Goal: Task Accomplishment & Management: Complete application form

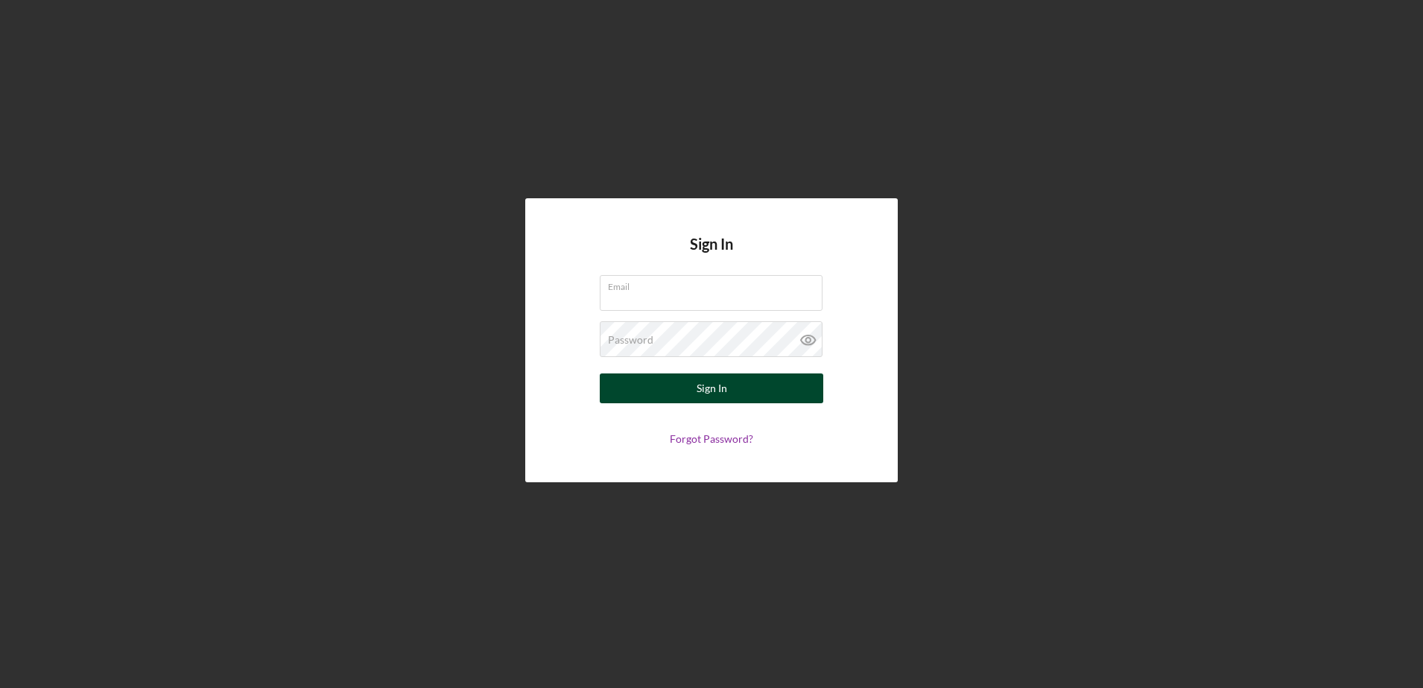
type input "Sandrac@bodyrok.com"
click at [735, 384] on button "Sign In" at bounding box center [712, 388] width 224 height 30
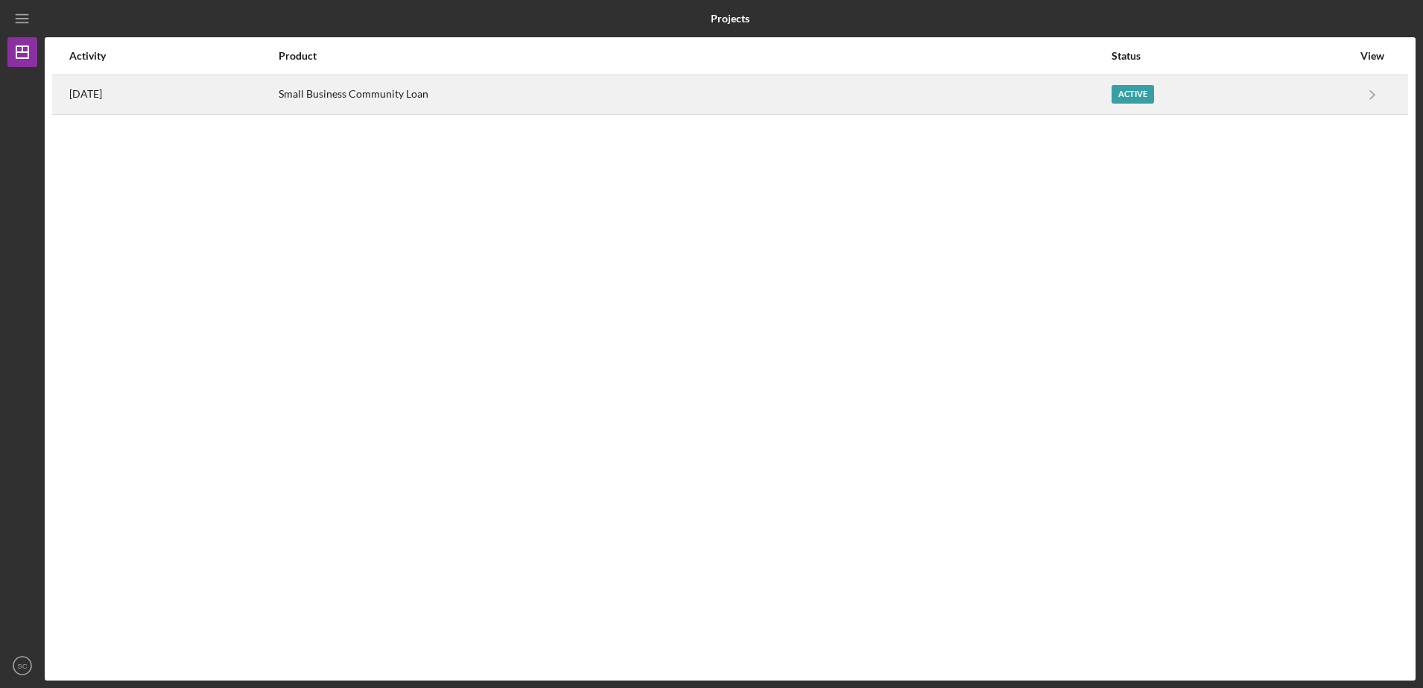
click at [1277, 95] on div "Active" at bounding box center [1232, 94] width 241 height 37
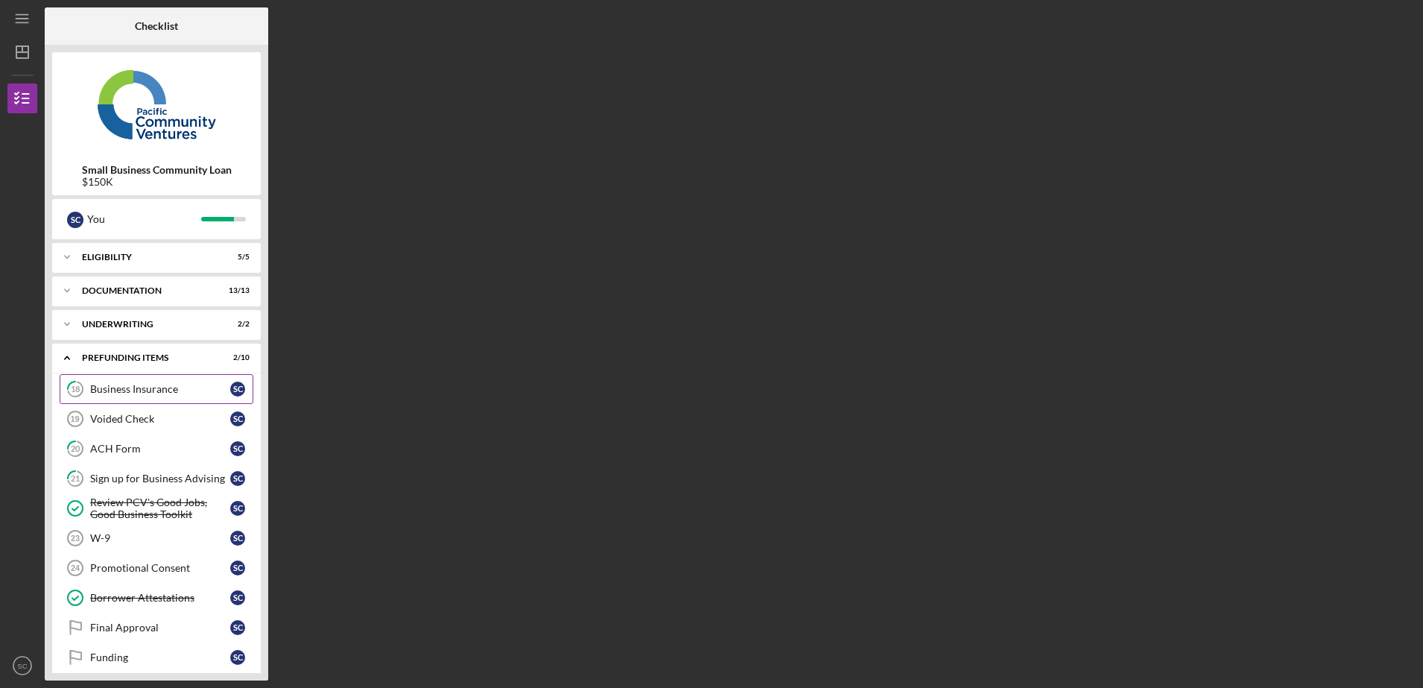
click at [148, 401] on link "18 Business Insurance S C" at bounding box center [157, 389] width 194 height 30
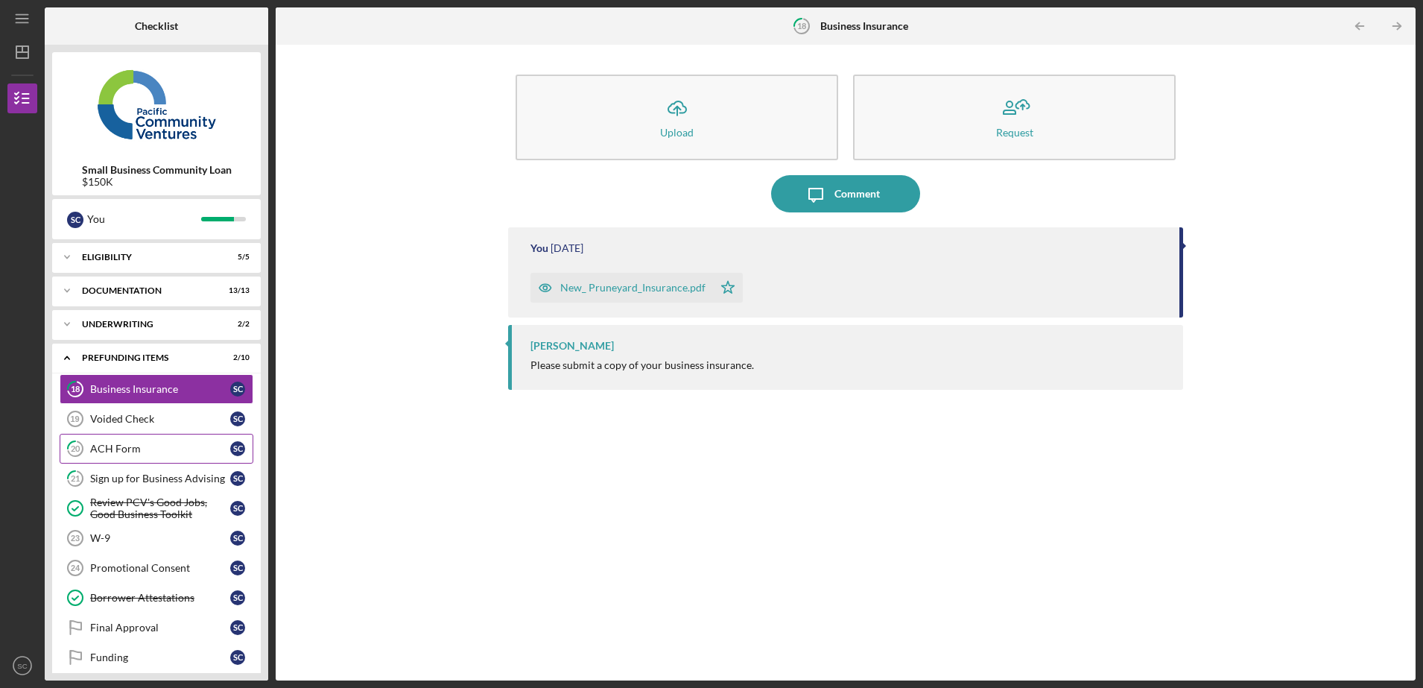
click at [148, 452] on div "ACH Form" at bounding box center [160, 449] width 140 height 12
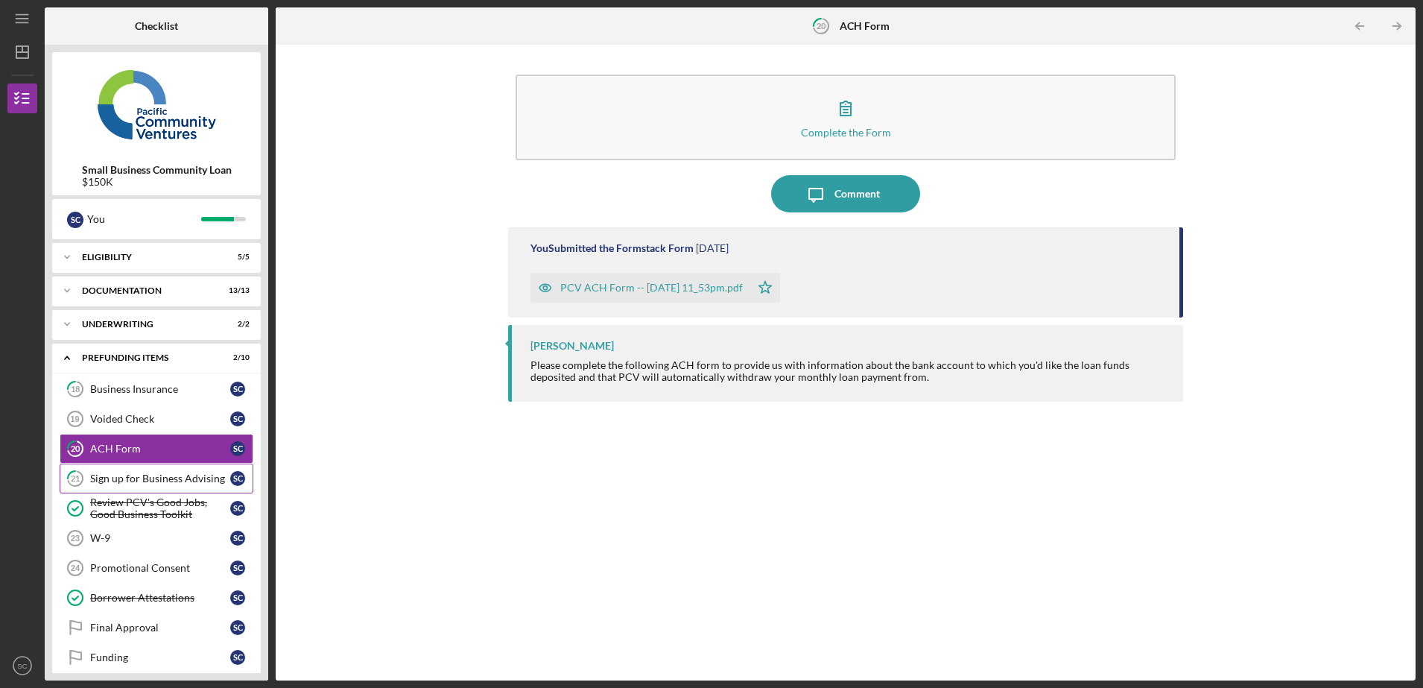
click at [143, 484] on div "Sign up for Business Advising" at bounding box center [160, 478] width 140 height 12
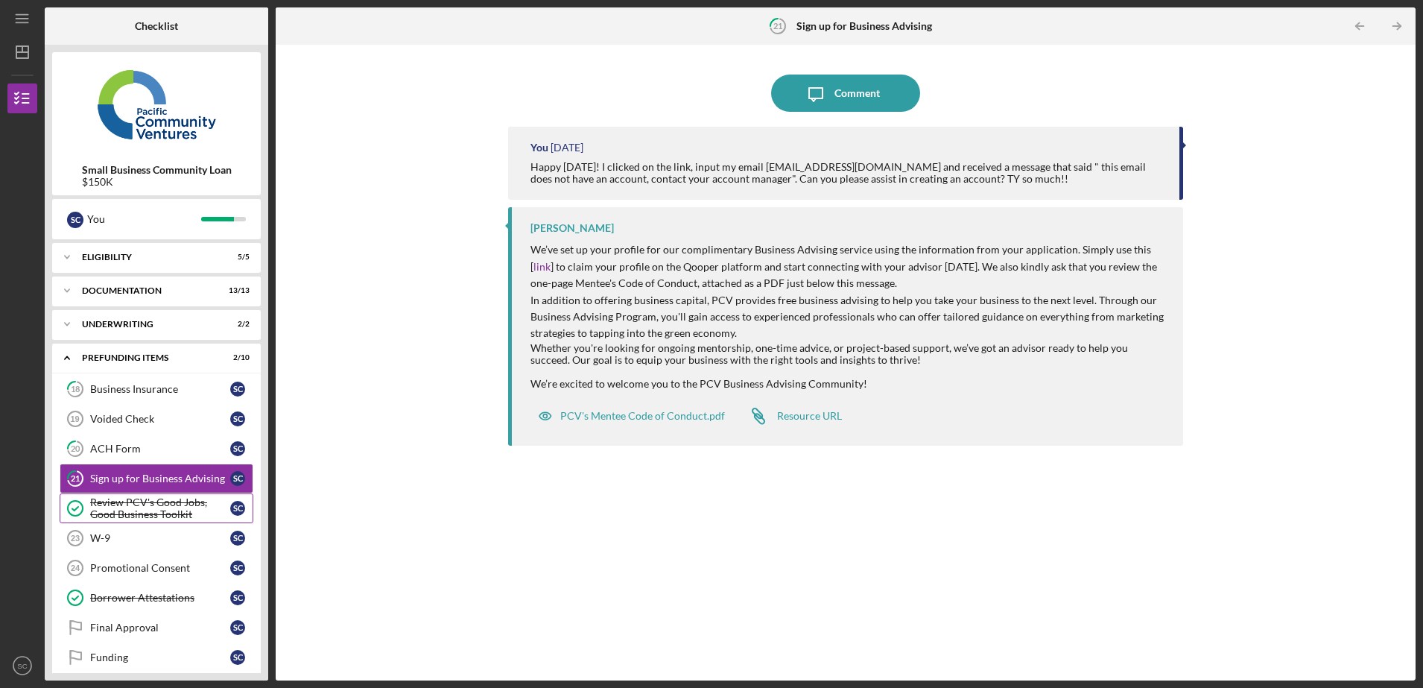
click at [161, 521] on link "Review PCV's Good Jobs, Good Business Toolkit Review PCV's Good Jobs, Good Busi…" at bounding box center [157, 508] width 194 height 30
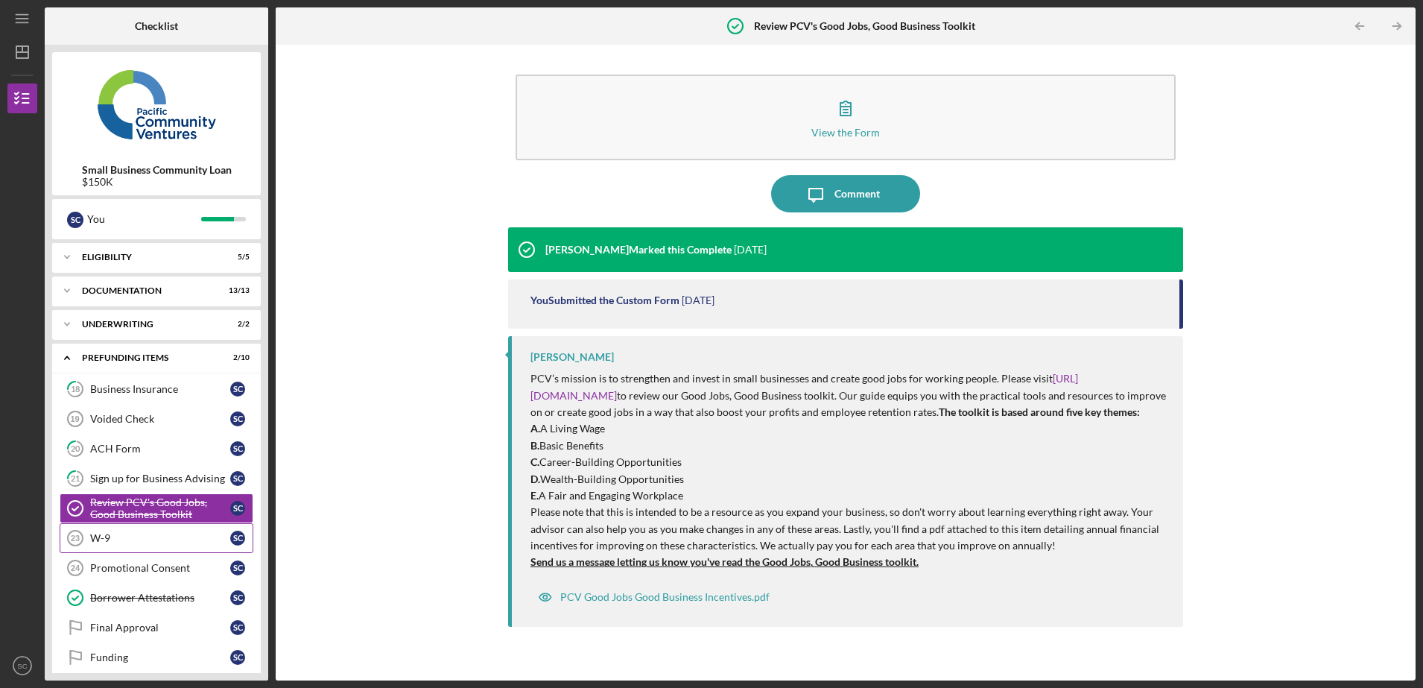
click at [161, 550] on link "W-9 23 W-9 S C" at bounding box center [157, 538] width 194 height 30
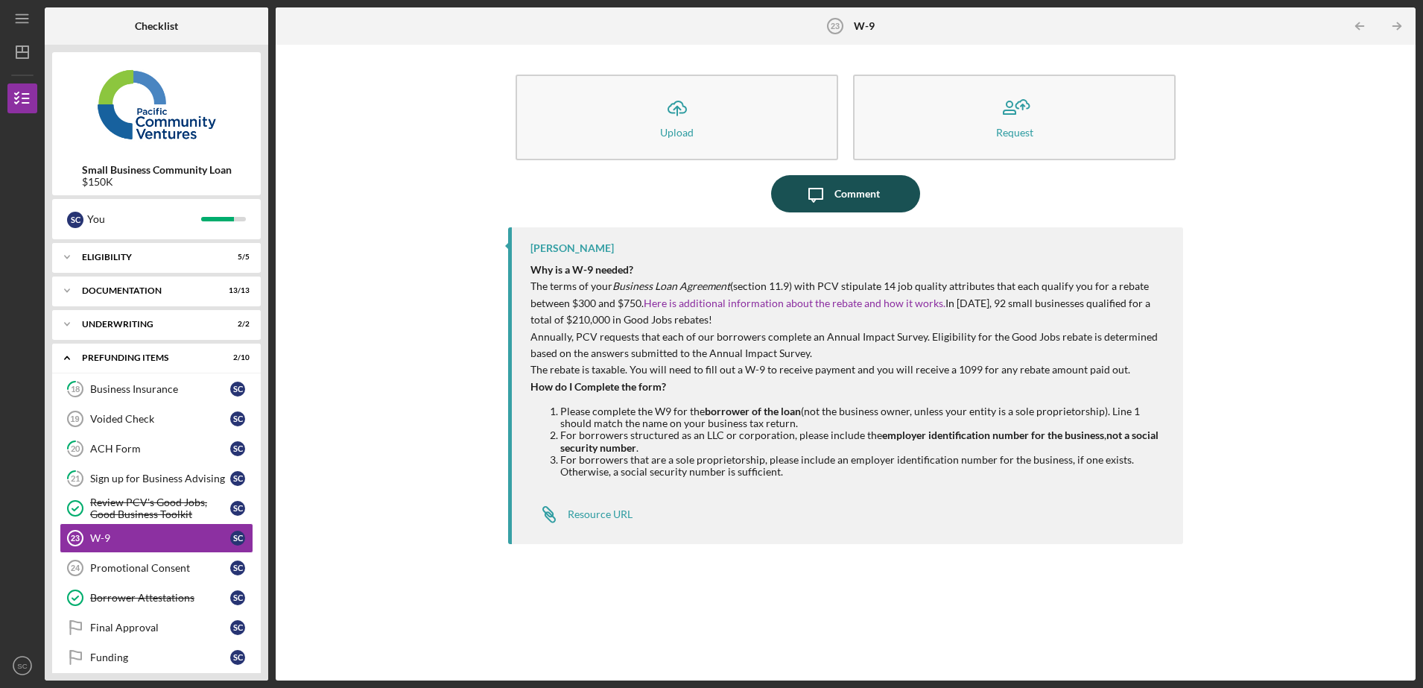
click at [846, 212] on div "Icon/Message Comment" at bounding box center [845, 193] width 675 height 37
click at [818, 192] on icon "Icon/Message" at bounding box center [815, 193] width 37 height 37
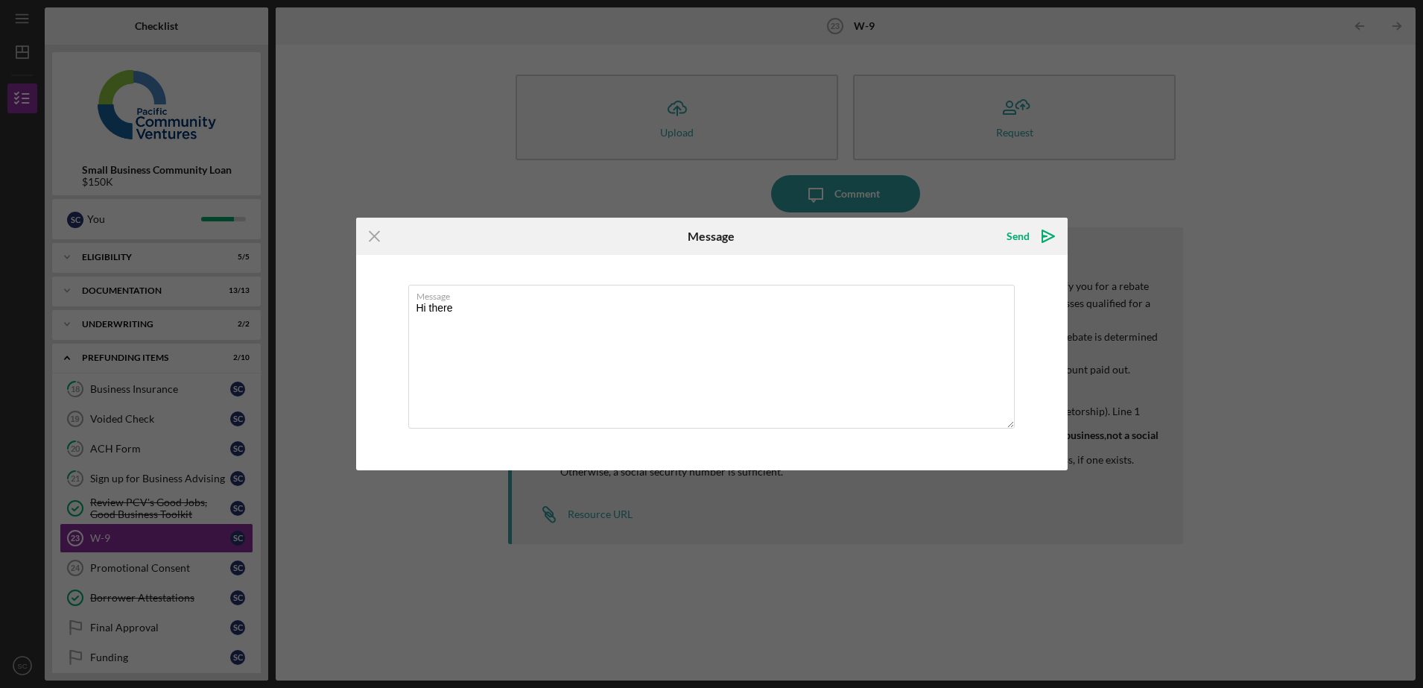
type textarea "Hi there"
click at [437, 510] on div "Icon/Menu Close Message Send Icon/icon-invite-send Message Hi there Cancel Send…" at bounding box center [711, 344] width 1423 height 688
click at [373, 229] on icon "Icon/Menu Close" at bounding box center [374, 236] width 37 height 37
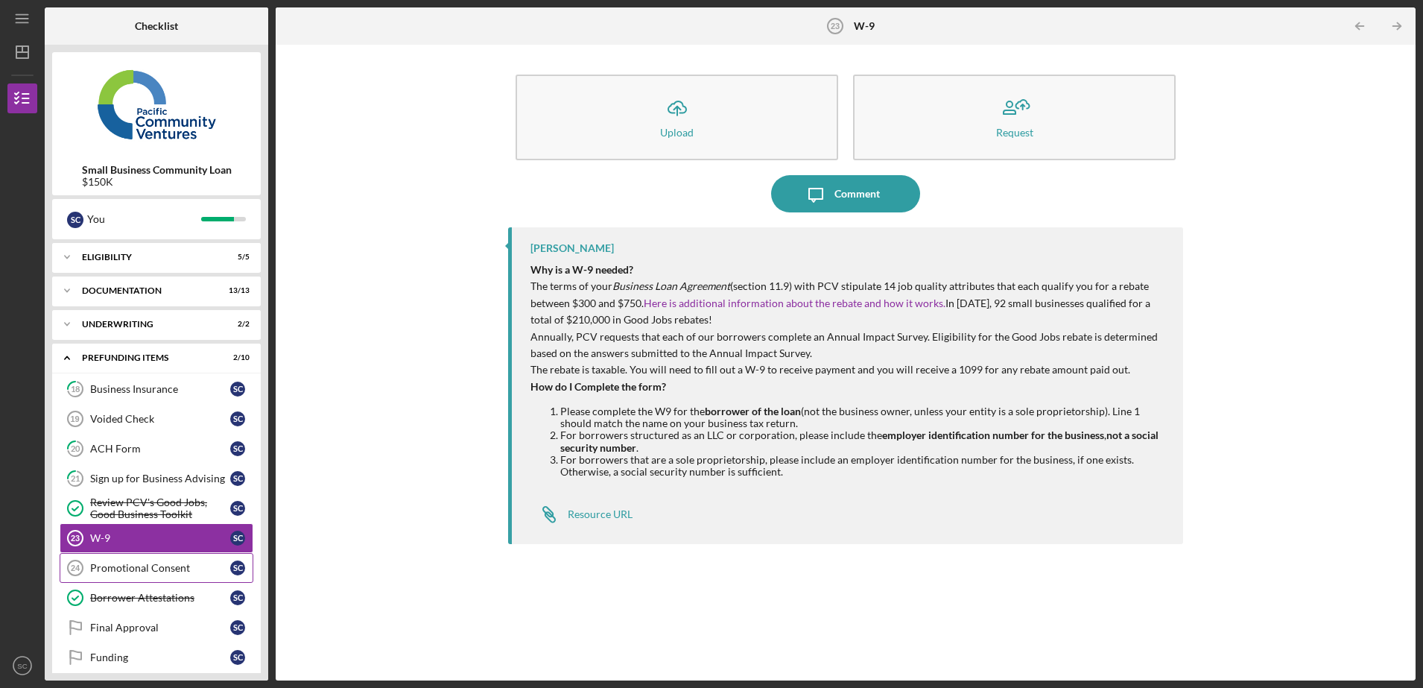
click at [140, 558] on link "Promotional Consent 24 Promotional Consent S C" at bounding box center [157, 568] width 194 height 30
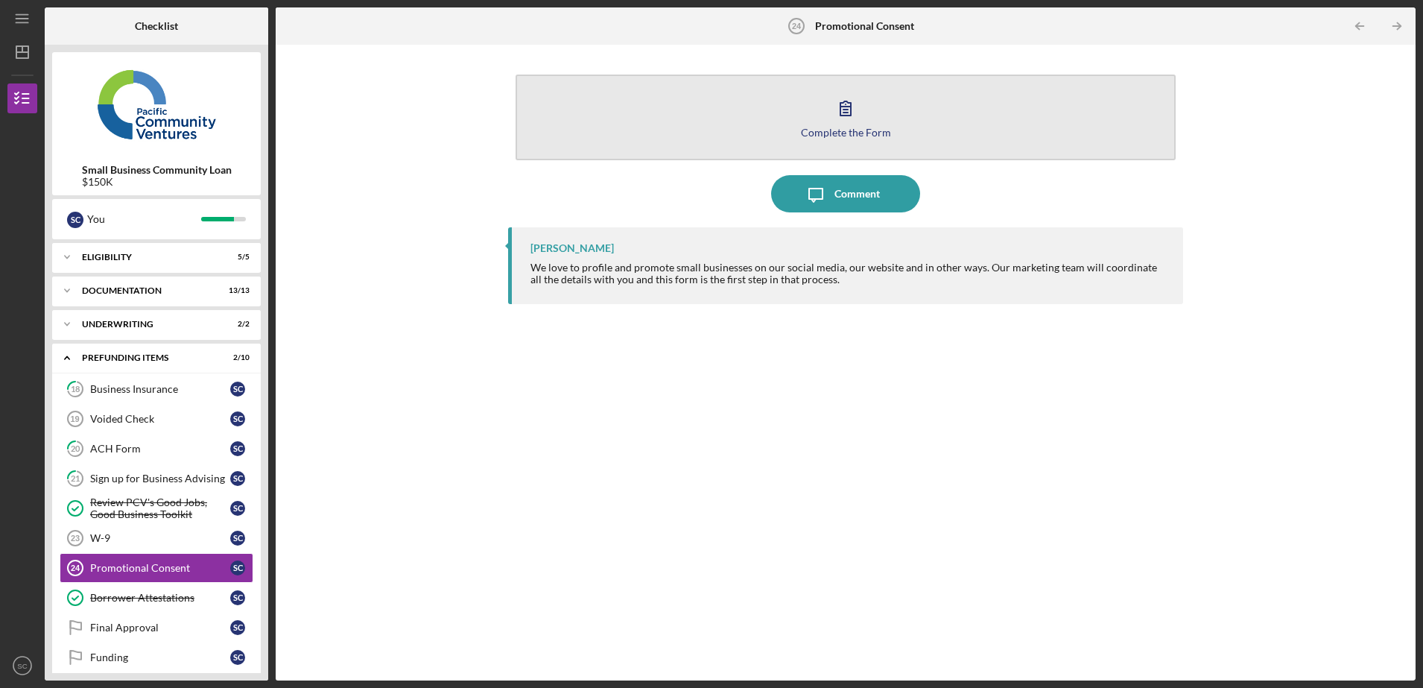
click at [851, 102] on icon "button" at bounding box center [845, 107] width 37 height 37
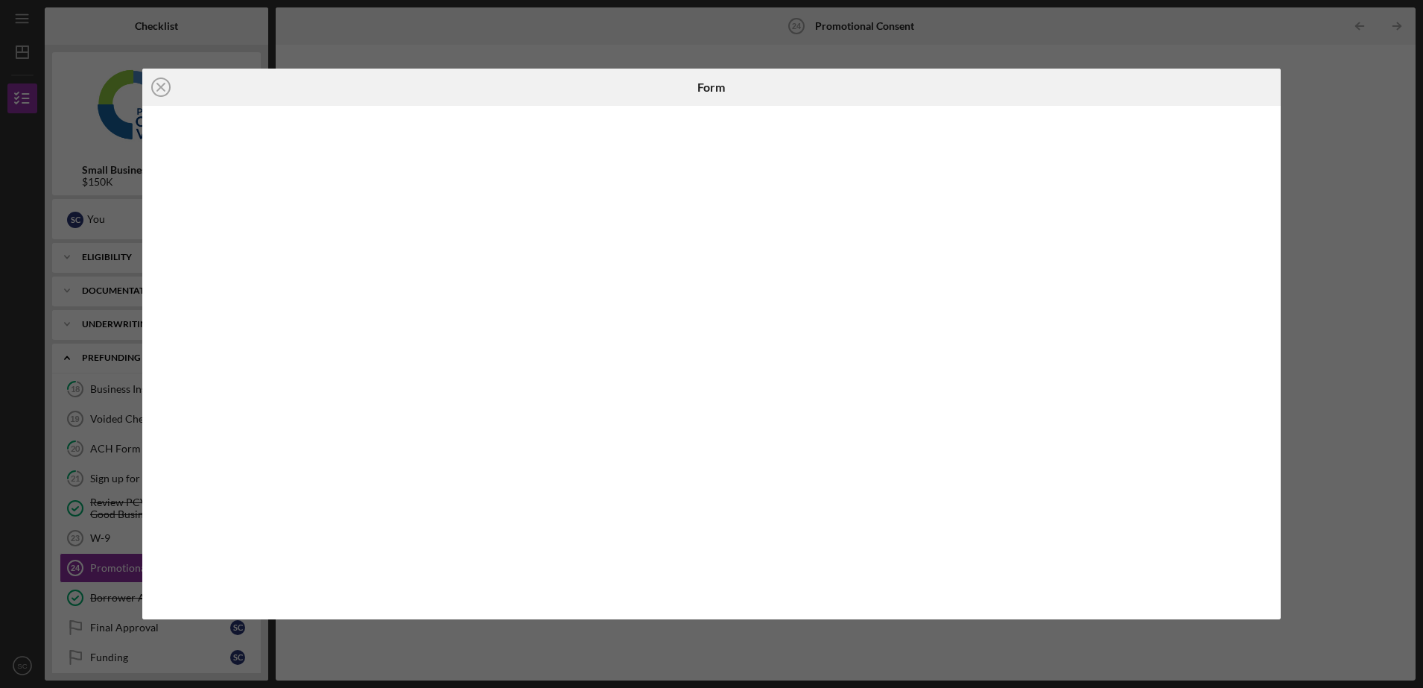
click at [1344, 121] on div "Icon/Close Form" at bounding box center [711, 344] width 1423 height 688
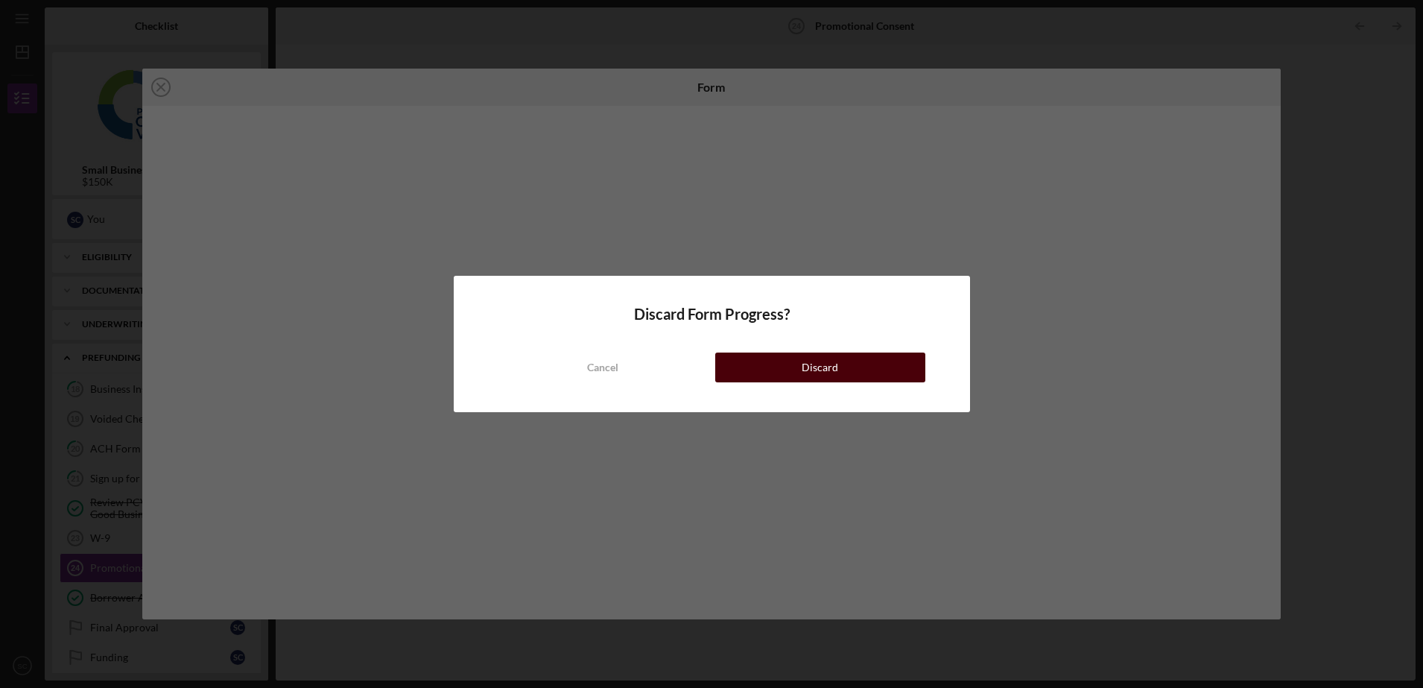
click at [791, 376] on button "Discard" at bounding box center [820, 367] width 210 height 30
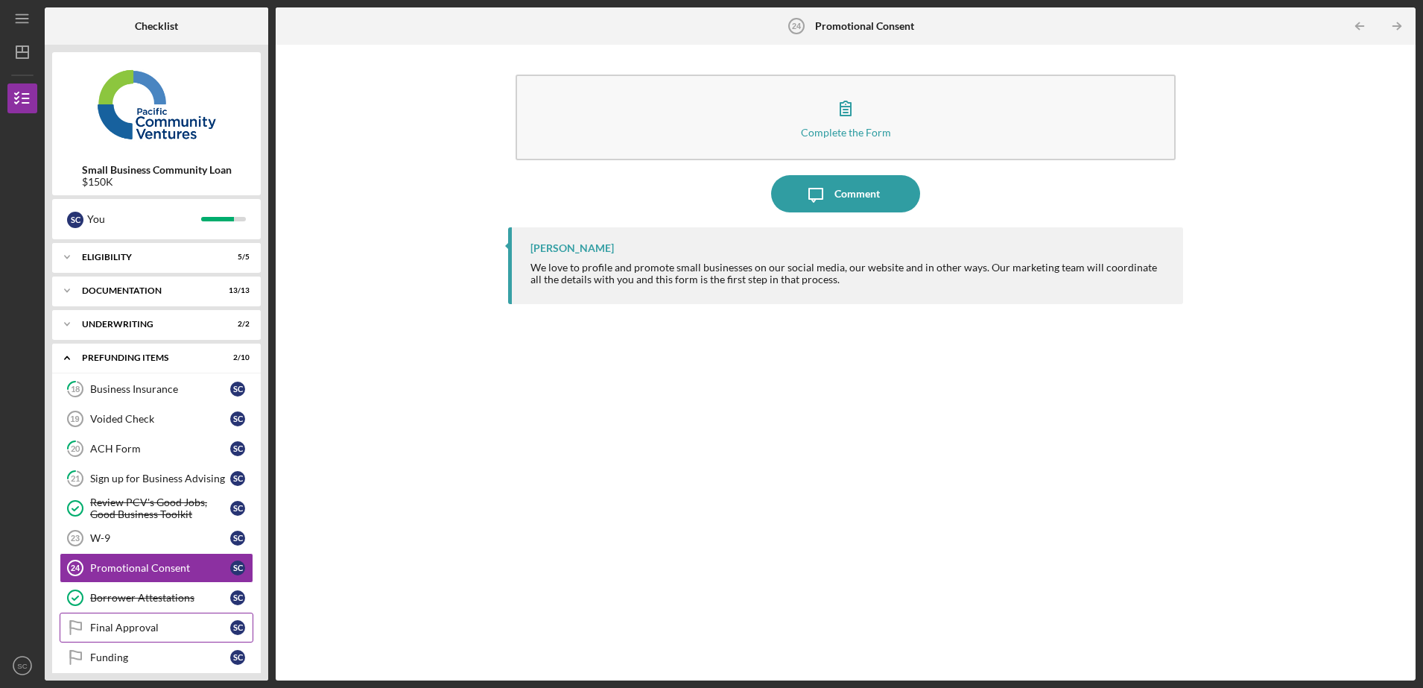
click at [107, 615] on link "Final Approval Final Approval S C" at bounding box center [157, 627] width 194 height 30
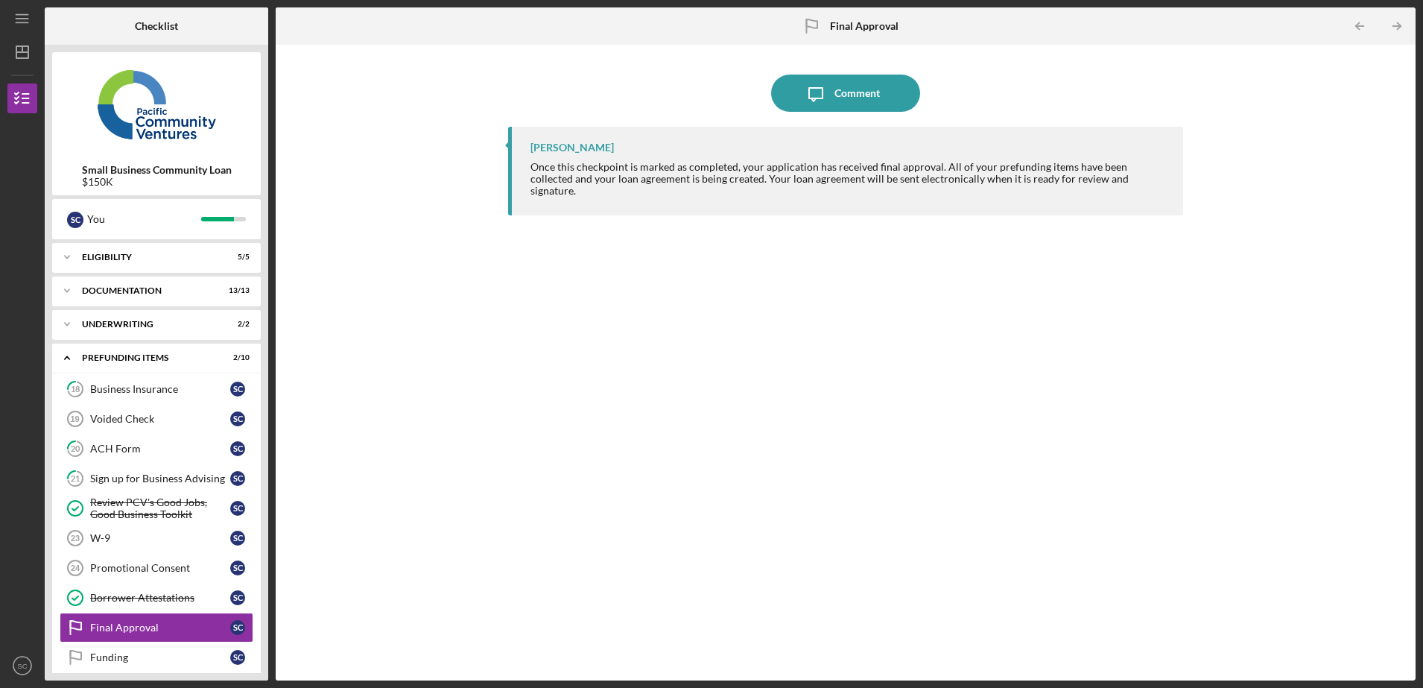
click at [238, 51] on div "Small Business Community Loan $150K S C You Icon/Expander Eligibility 5 / 5 Ico…" at bounding box center [157, 363] width 224 height 636
click at [156, 446] on div "ACH Form" at bounding box center [160, 449] width 140 height 12
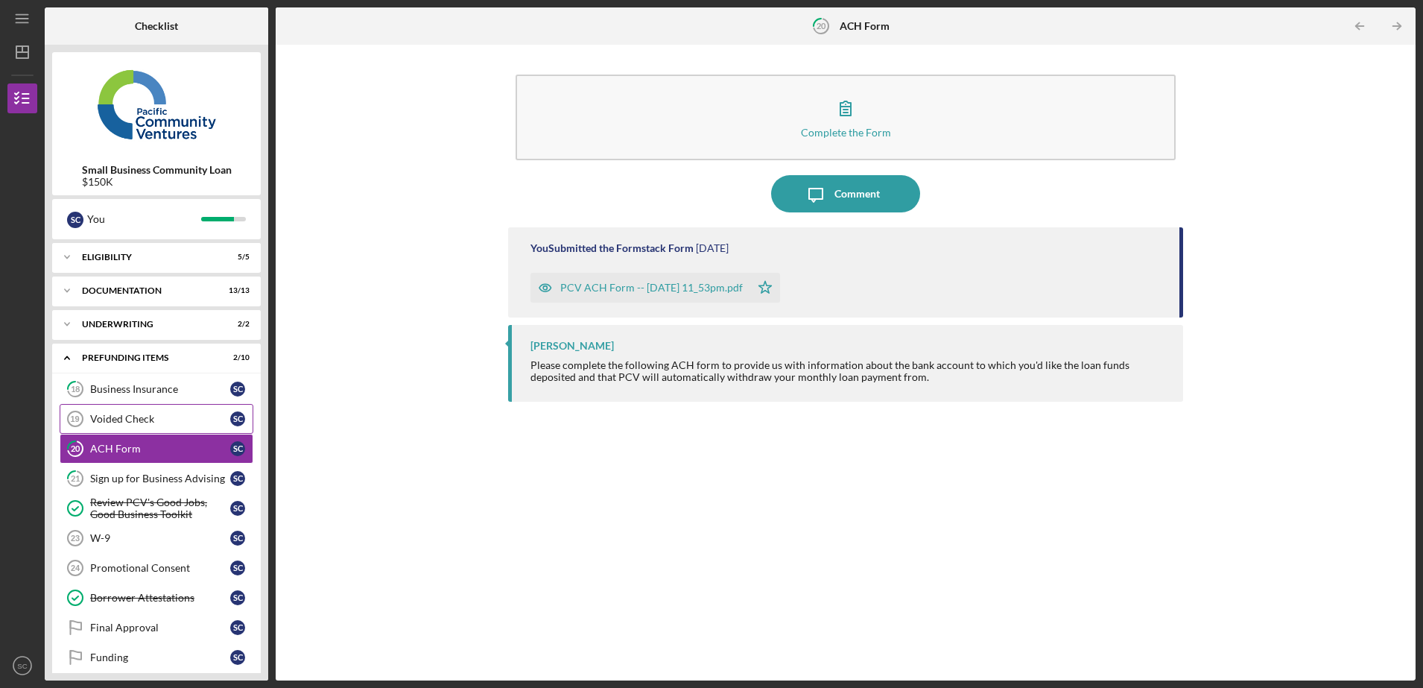
click at [155, 427] on link "Voided Check 19 Voided Check S C" at bounding box center [157, 419] width 194 height 30
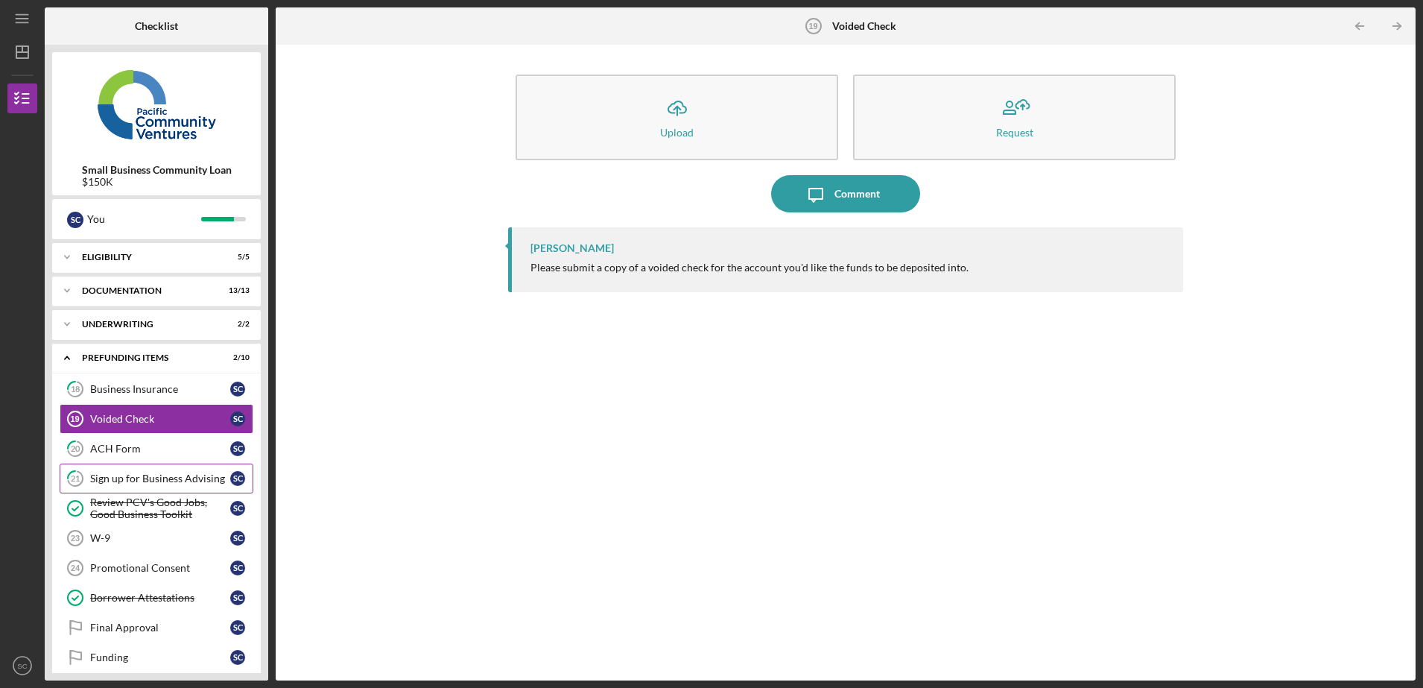
click at [136, 486] on link "21 Sign up for Business Advising S C" at bounding box center [157, 478] width 194 height 30
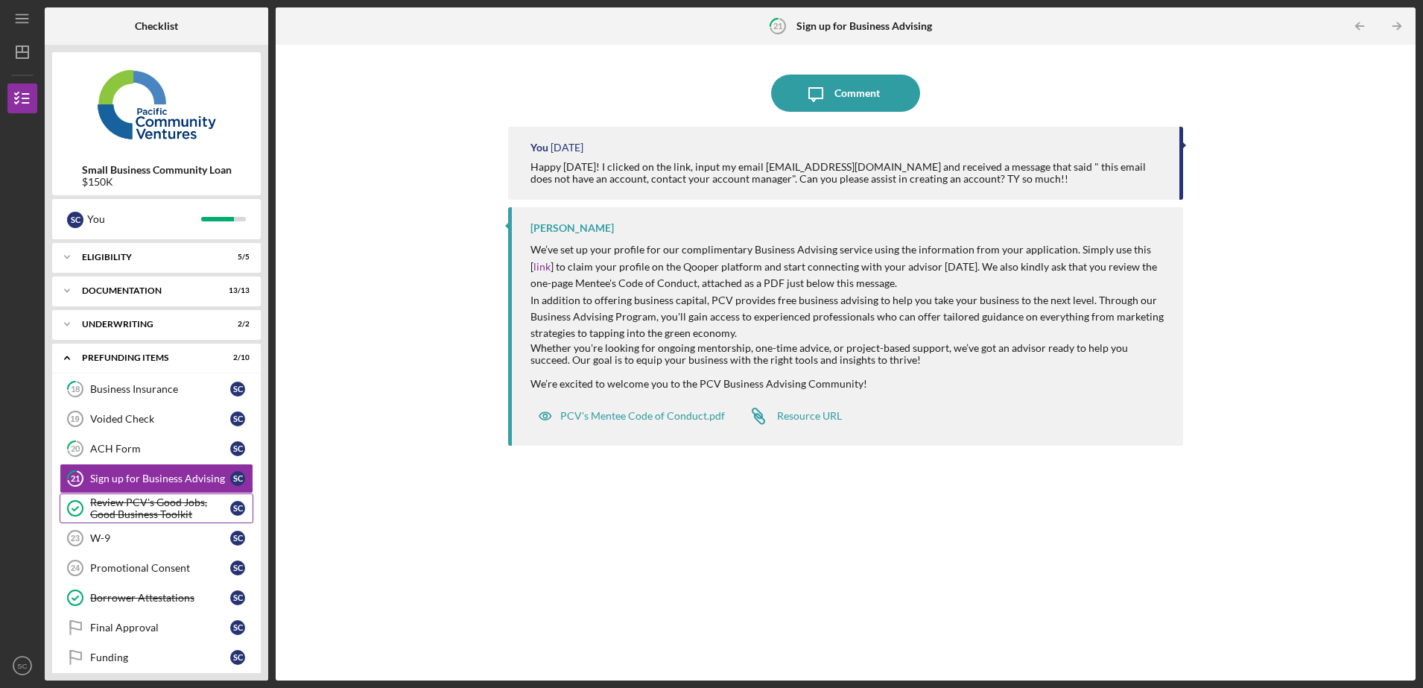
click at [137, 505] on div "Review PCV's Good Jobs, Good Business Toolkit" at bounding box center [160, 508] width 140 height 24
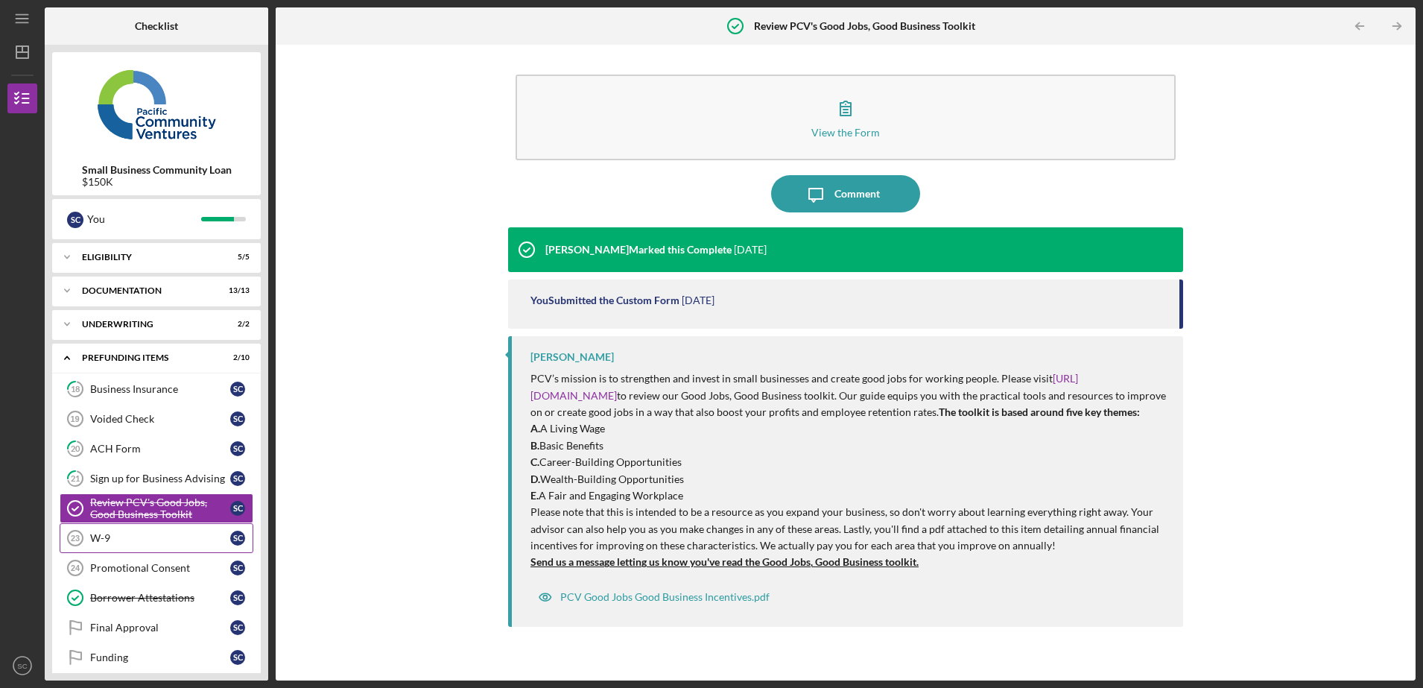
click at [162, 542] on div "W-9" at bounding box center [160, 538] width 140 height 12
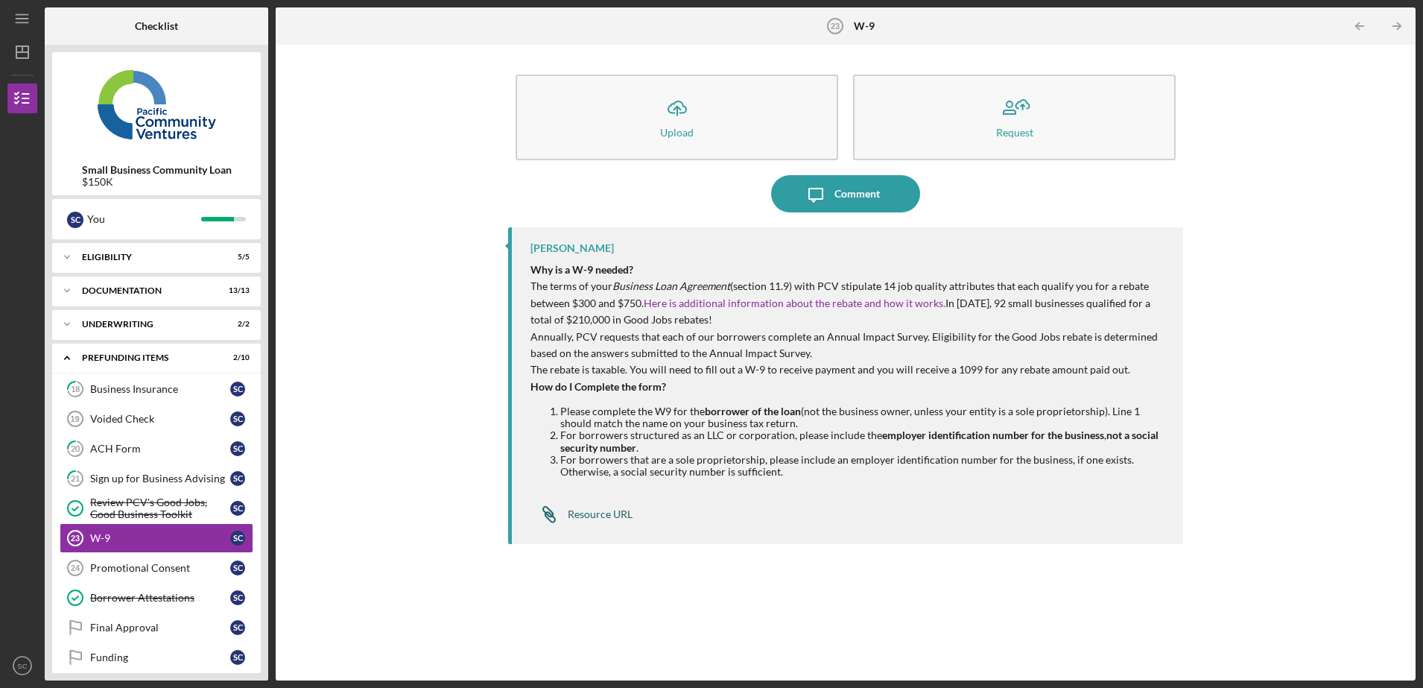
click at [611, 515] on div "Resource URL" at bounding box center [600, 514] width 65 height 12
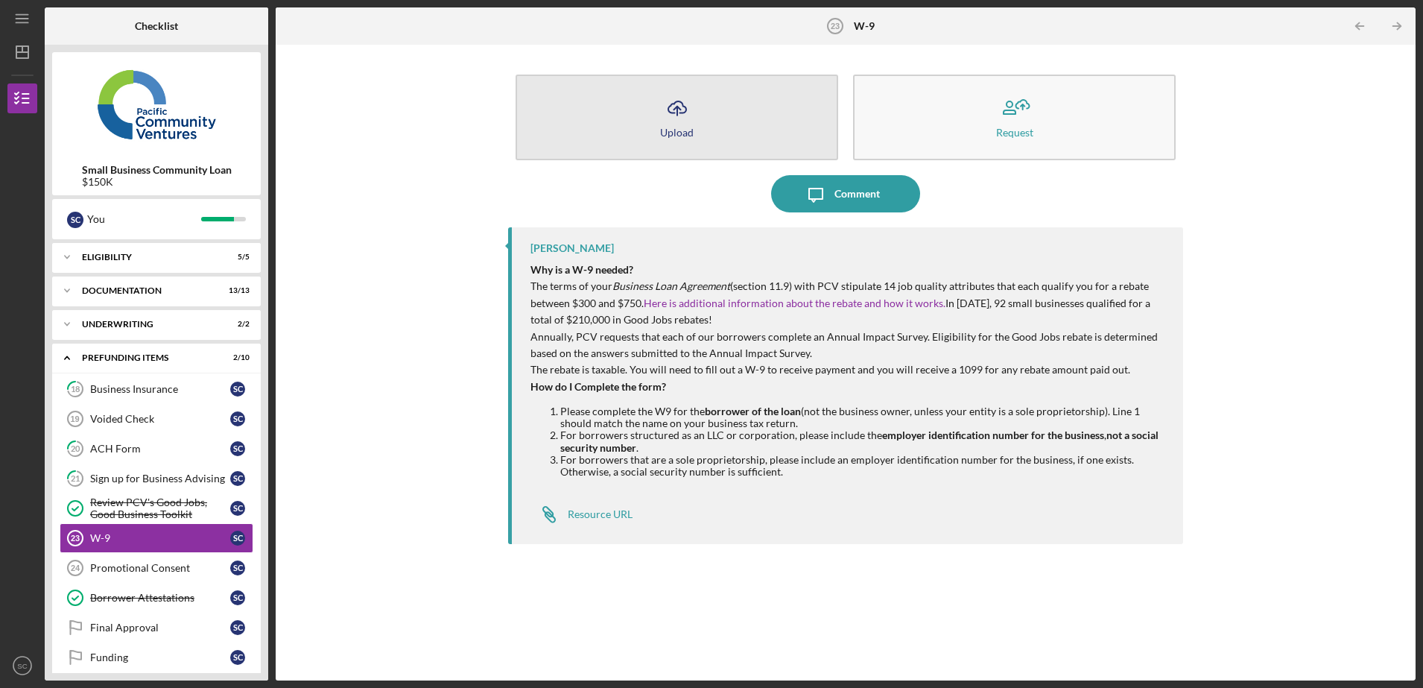
click at [746, 127] on button "Icon/Upload Upload" at bounding box center [677, 118] width 323 height 86
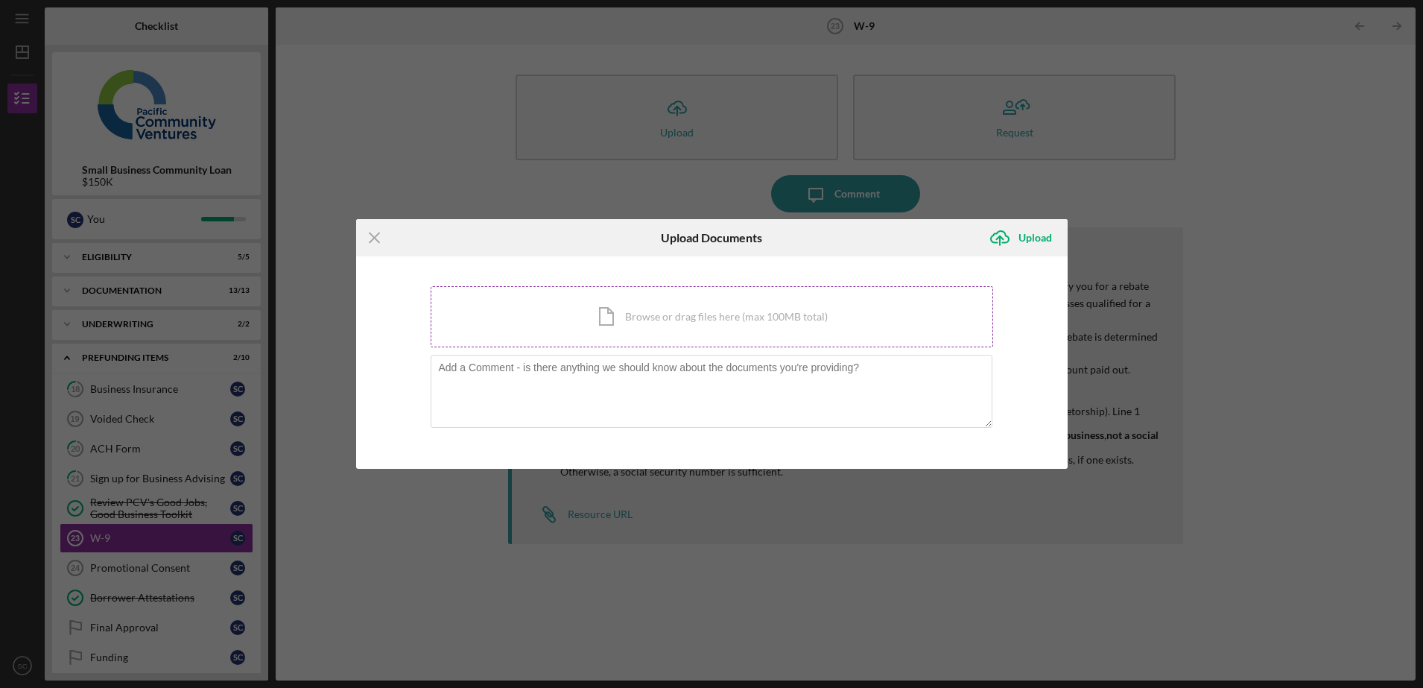
click at [656, 330] on div "Icon/Document Browse or drag files here (max 100MB total) Tap to choose files o…" at bounding box center [712, 316] width 563 height 61
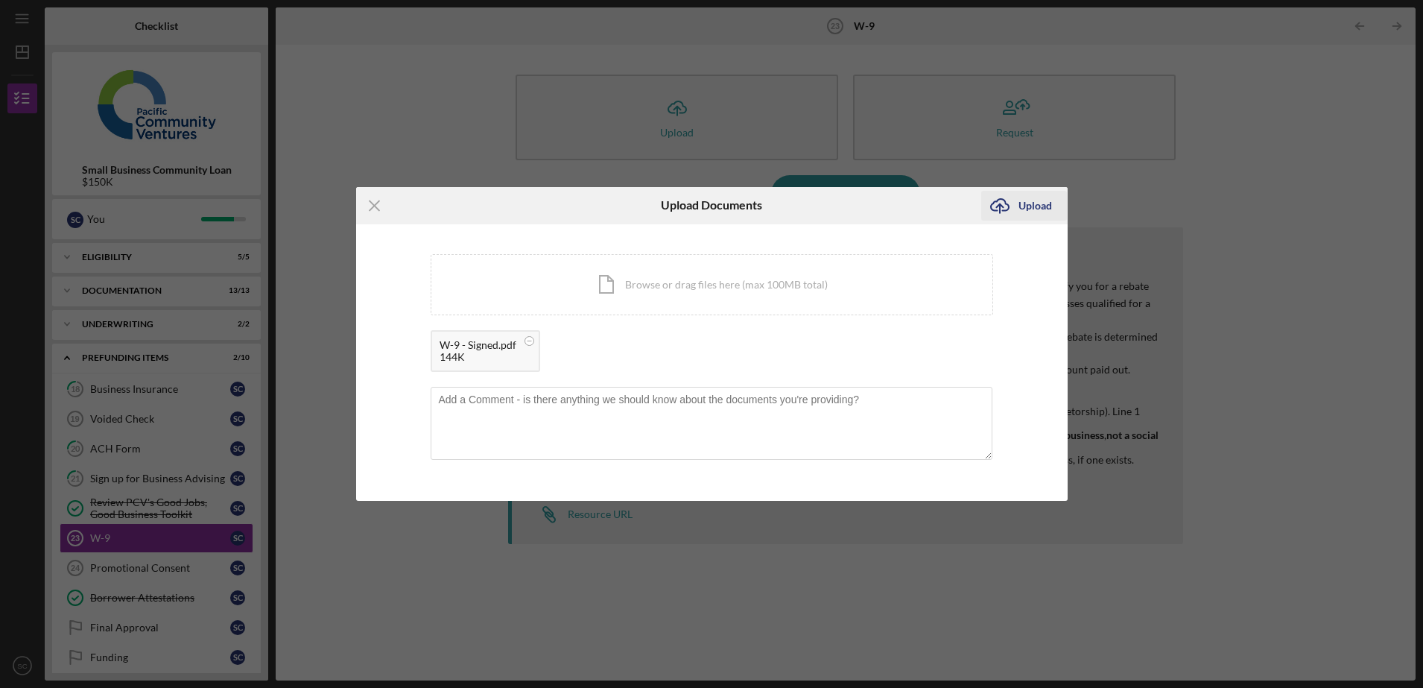
click at [1036, 203] on div "Upload" at bounding box center [1036, 206] width 34 height 30
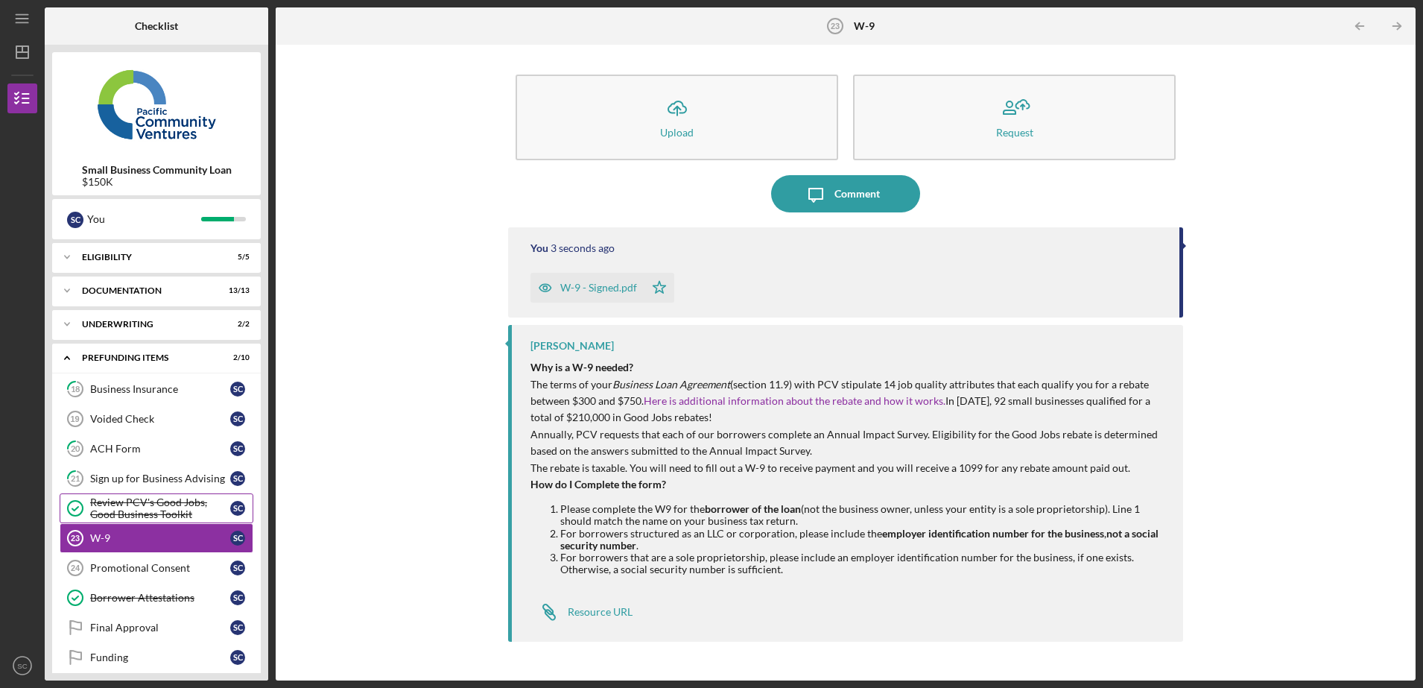
click at [159, 503] on div "Review PCV's Good Jobs, Good Business Toolkit" at bounding box center [160, 508] width 140 height 24
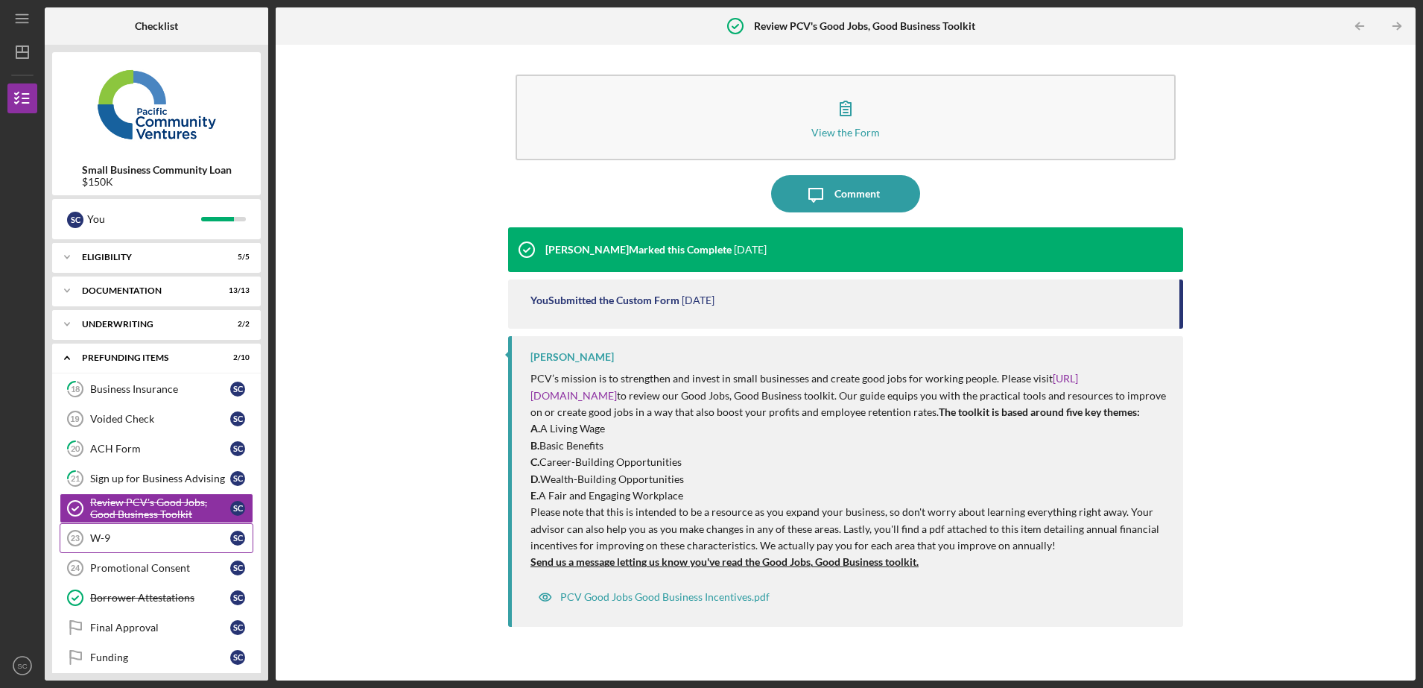
click at [162, 536] on div "W-9" at bounding box center [160, 538] width 140 height 12
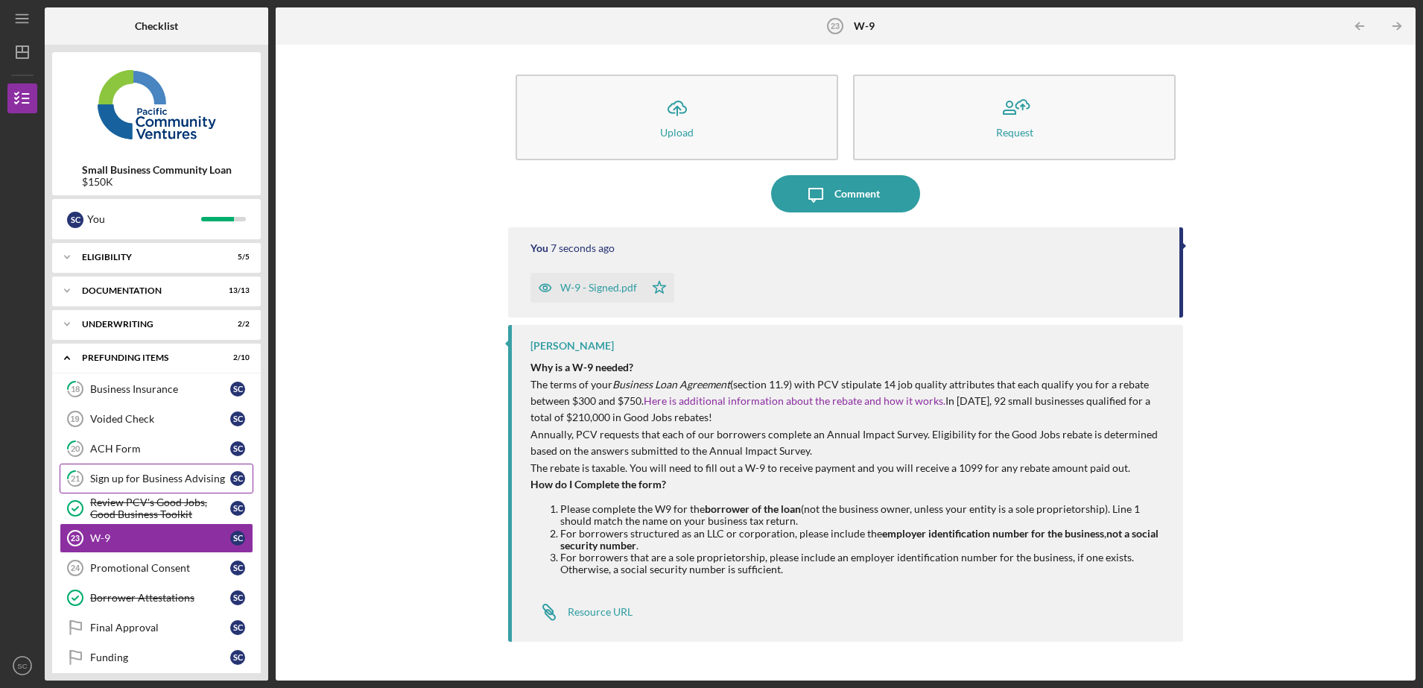
click at [131, 481] on div "Sign up for Business Advising" at bounding box center [160, 478] width 140 height 12
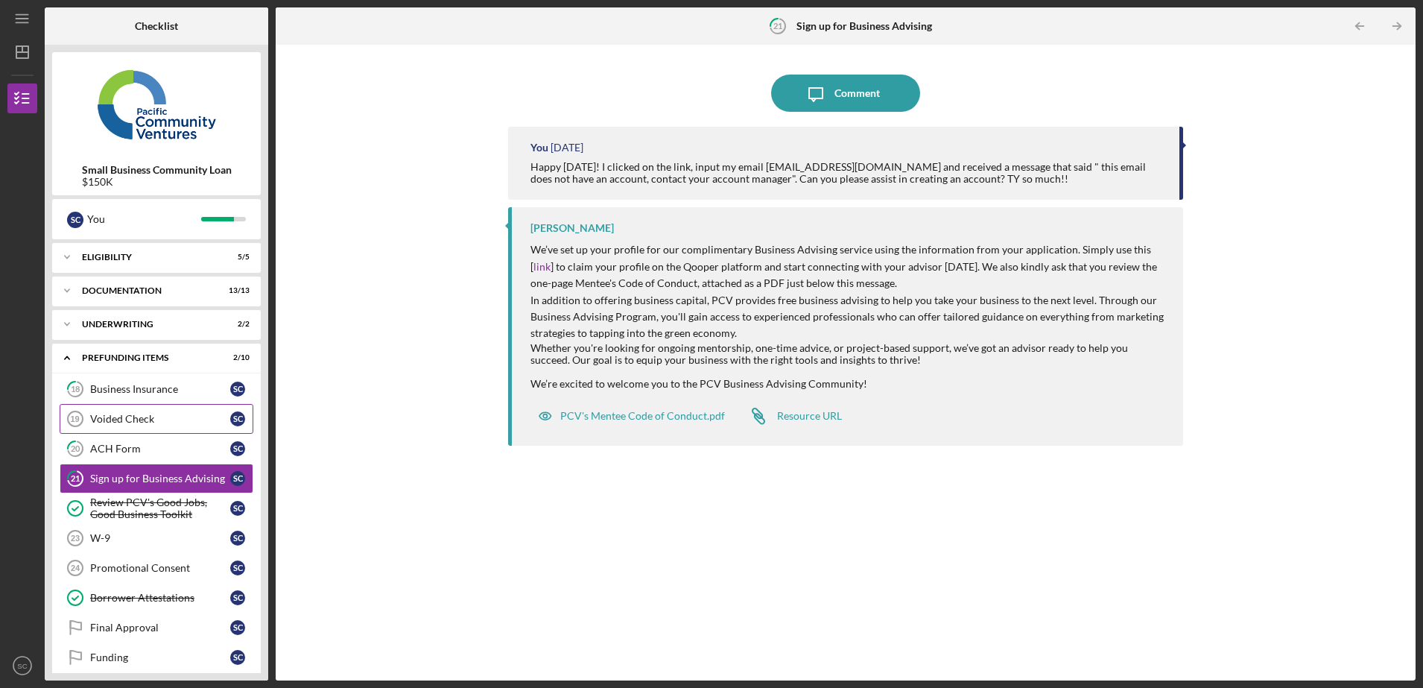
click at [136, 422] on div "Voided Check" at bounding box center [160, 419] width 140 height 12
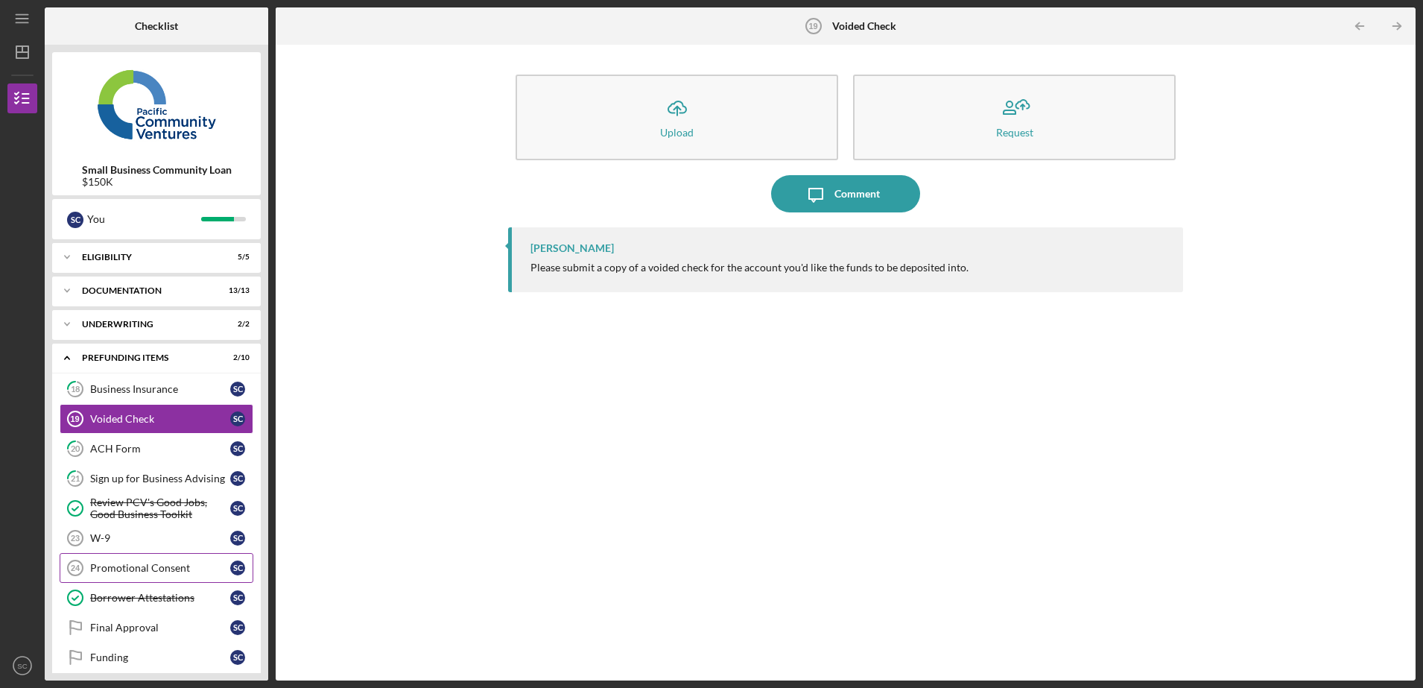
click at [127, 574] on link "Promotional Consent 24 Promotional Consent S C" at bounding box center [157, 568] width 194 height 30
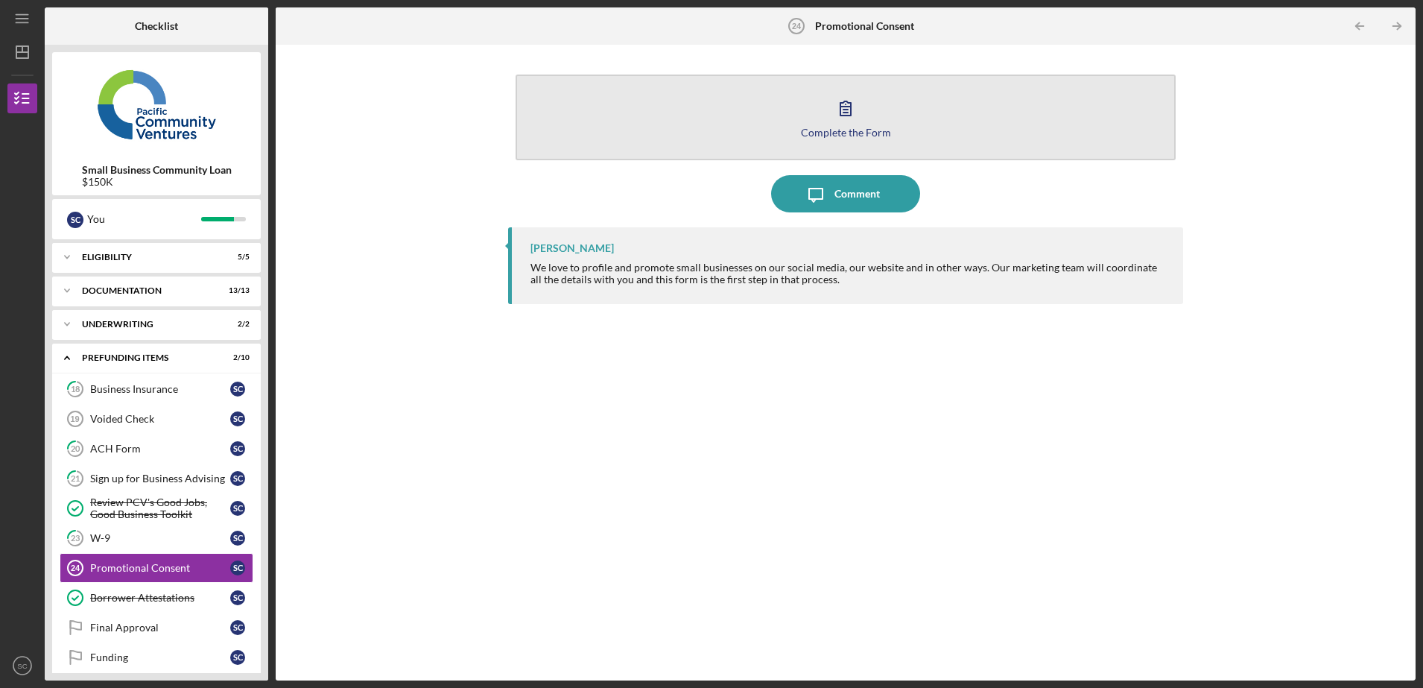
click at [874, 108] on button "Complete the Form Form" at bounding box center [846, 118] width 660 height 86
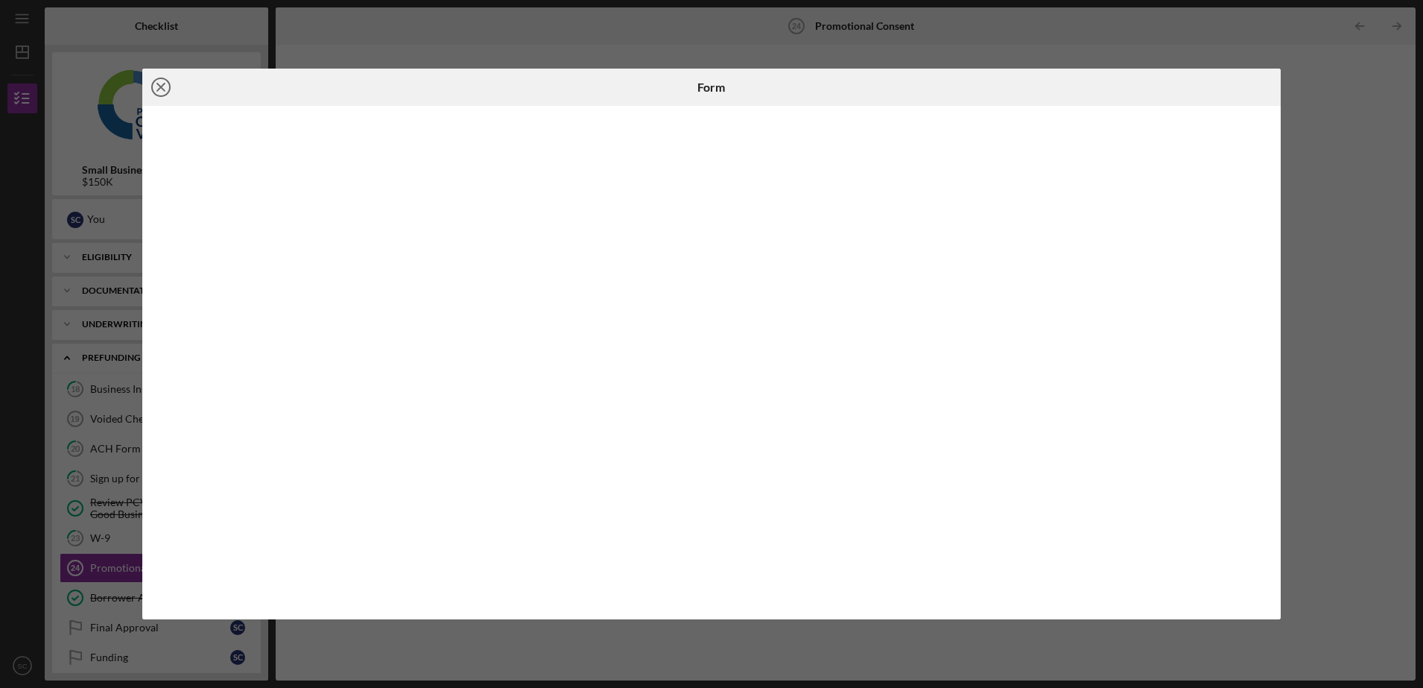
click at [151, 80] on icon "Icon/Close" at bounding box center [160, 87] width 37 height 37
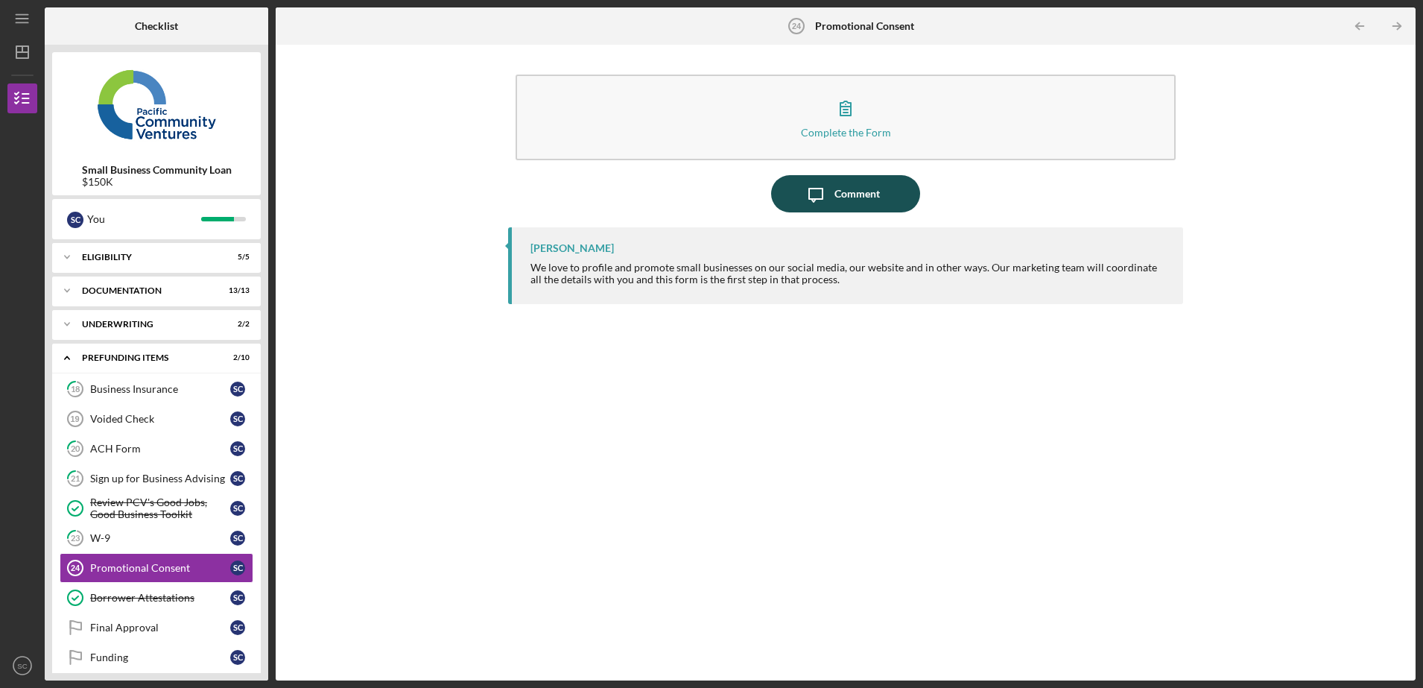
click at [855, 194] on div "Comment" at bounding box center [857, 193] width 45 height 37
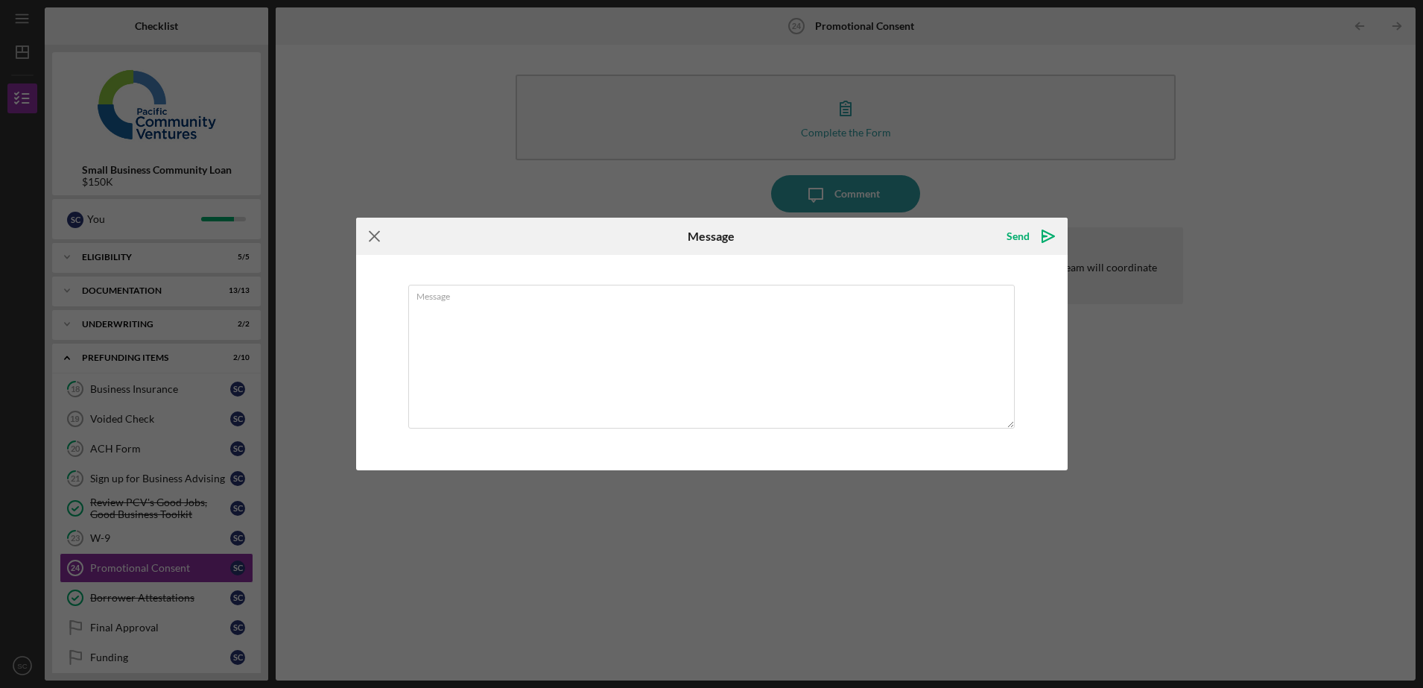
click at [374, 238] on icon "Icon/Menu Close" at bounding box center [374, 236] width 37 height 37
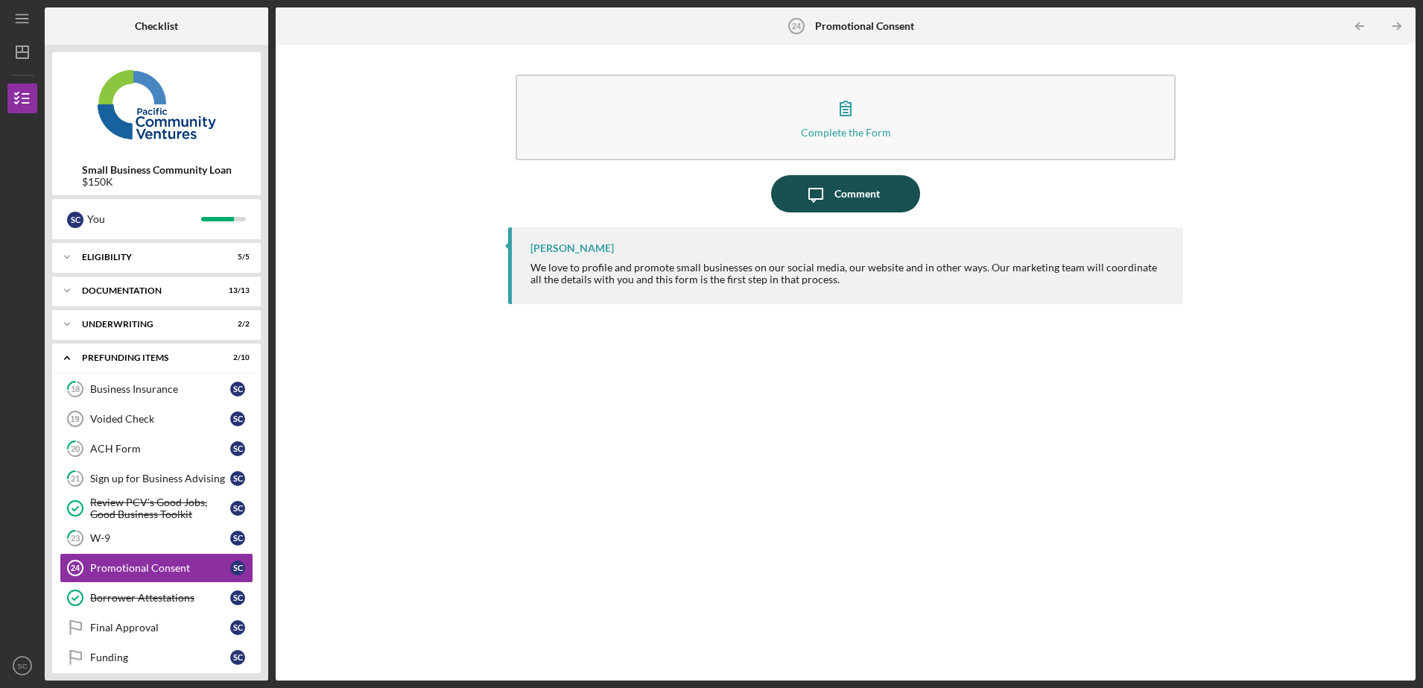
click at [826, 206] on icon "Icon/Message" at bounding box center [815, 193] width 37 height 37
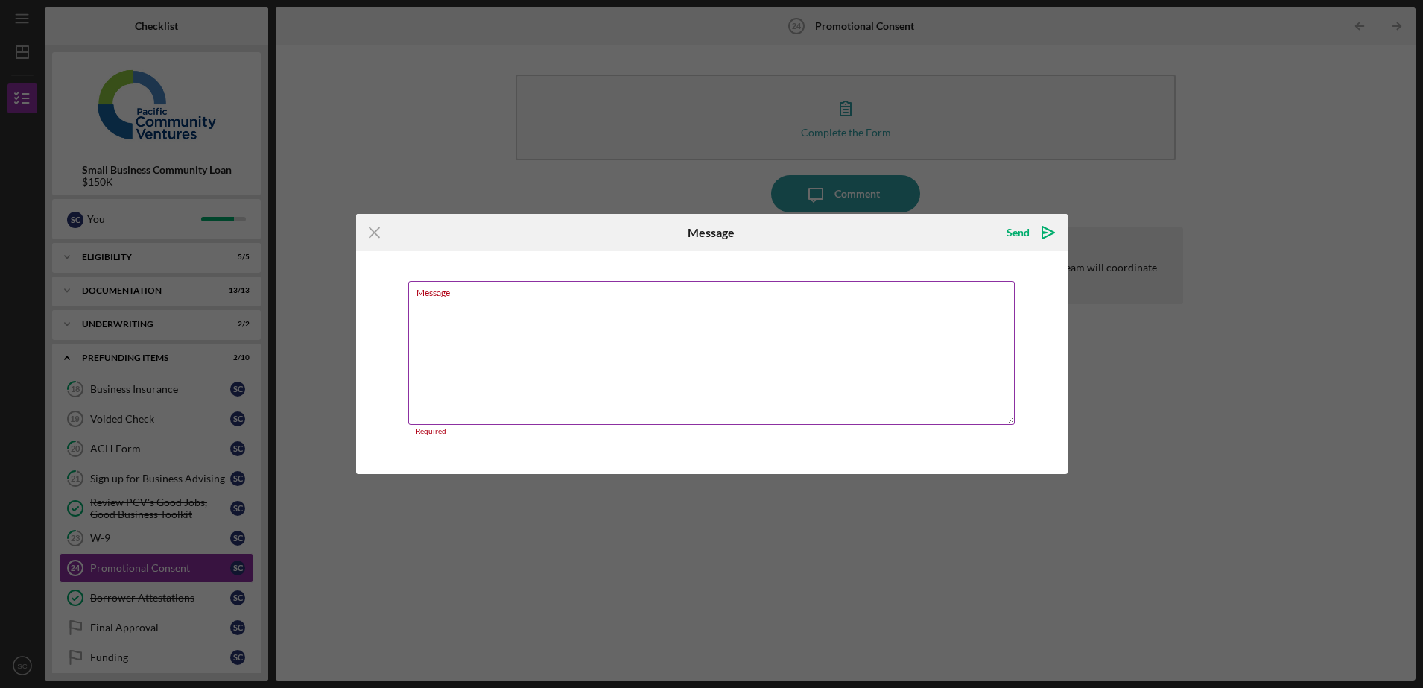
click at [597, 334] on textarea "Message" at bounding box center [711, 353] width 607 height 144
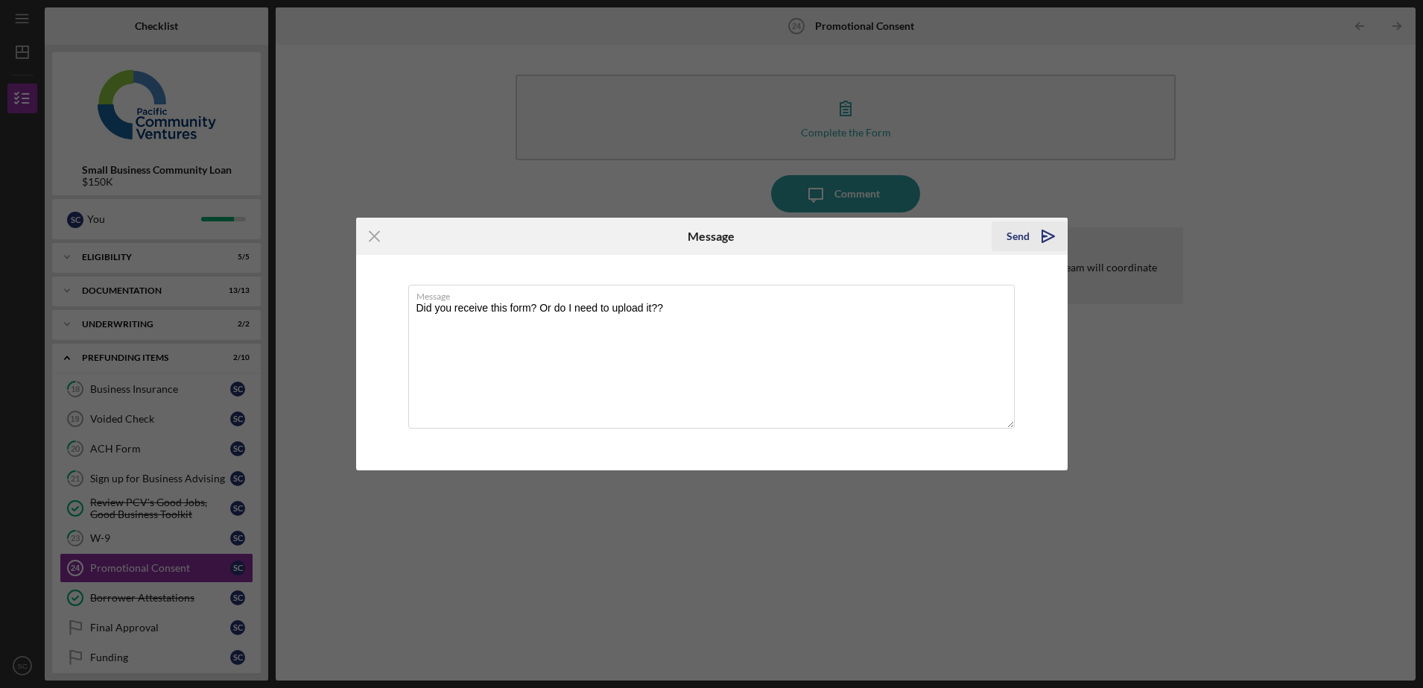
type textarea "Did you receive this form? Or do I need to upload it??"
click at [1051, 227] on icon "Icon/icon-invite-send" at bounding box center [1048, 236] width 37 height 37
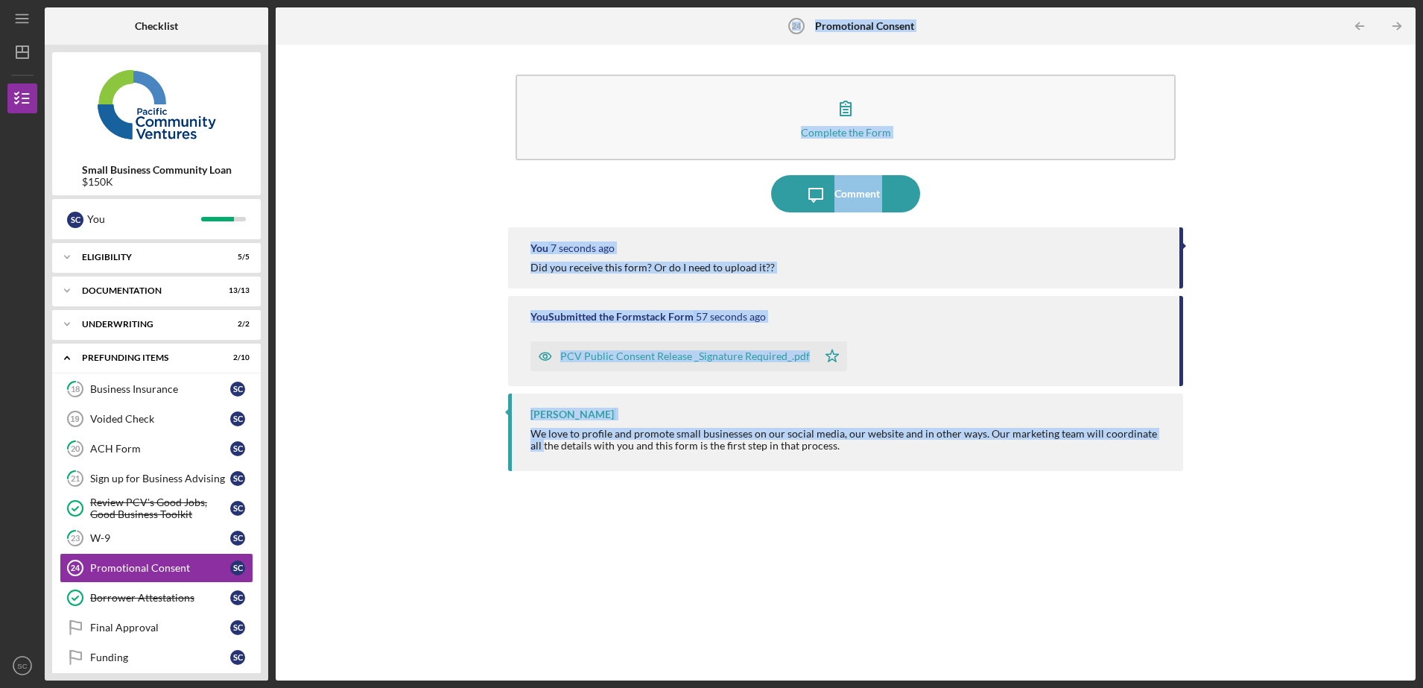
drag, startPoint x: 264, startPoint y: 445, endPoint x: 282, endPoint y: 579, distance: 135.4
click at [282, 579] on div "Checklist Small Business Community Loan $150K S C You Icon/Expander Eligibility…" at bounding box center [730, 343] width 1371 height 673
drag, startPoint x: 282, startPoint y: 579, endPoint x: 145, endPoint y: 634, distance: 148.5
click at [145, 634] on link "Final Approval Final Approval S C" at bounding box center [157, 627] width 194 height 30
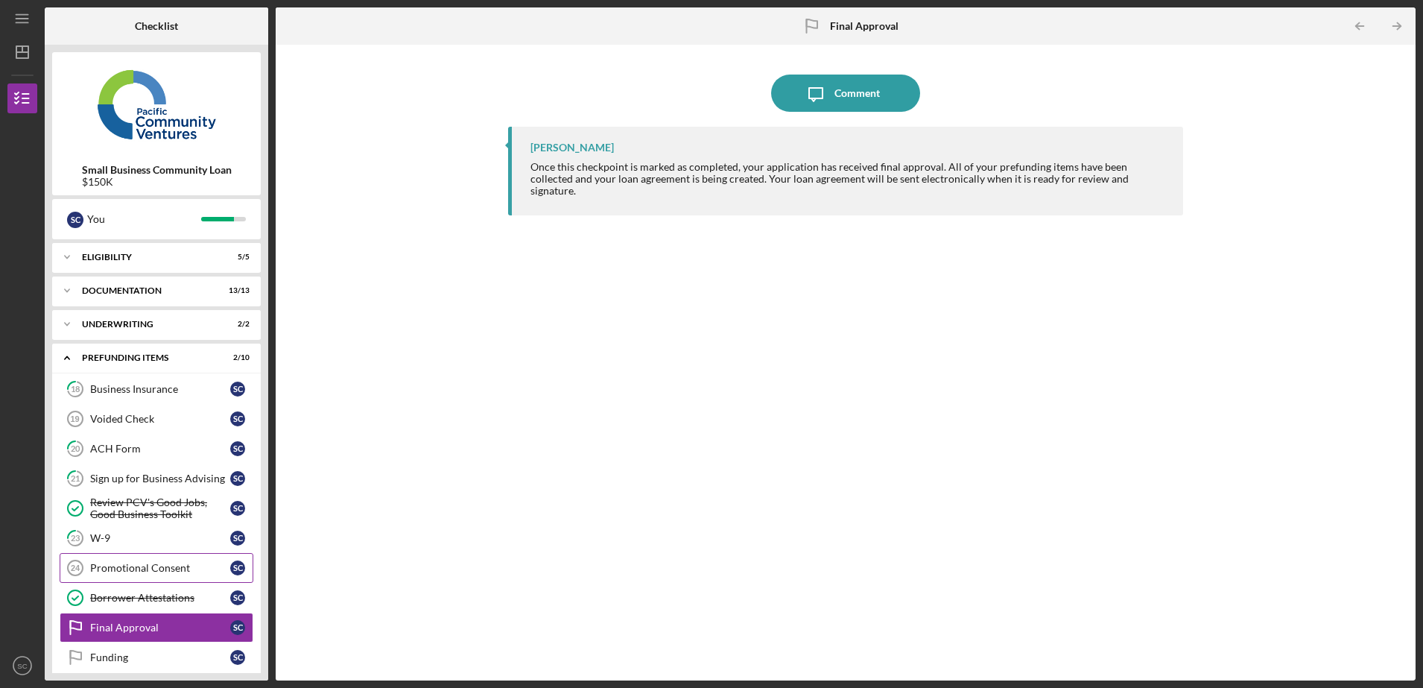
click at [130, 553] on link "Promotional Consent 24 Promotional Consent S C" at bounding box center [157, 568] width 194 height 30
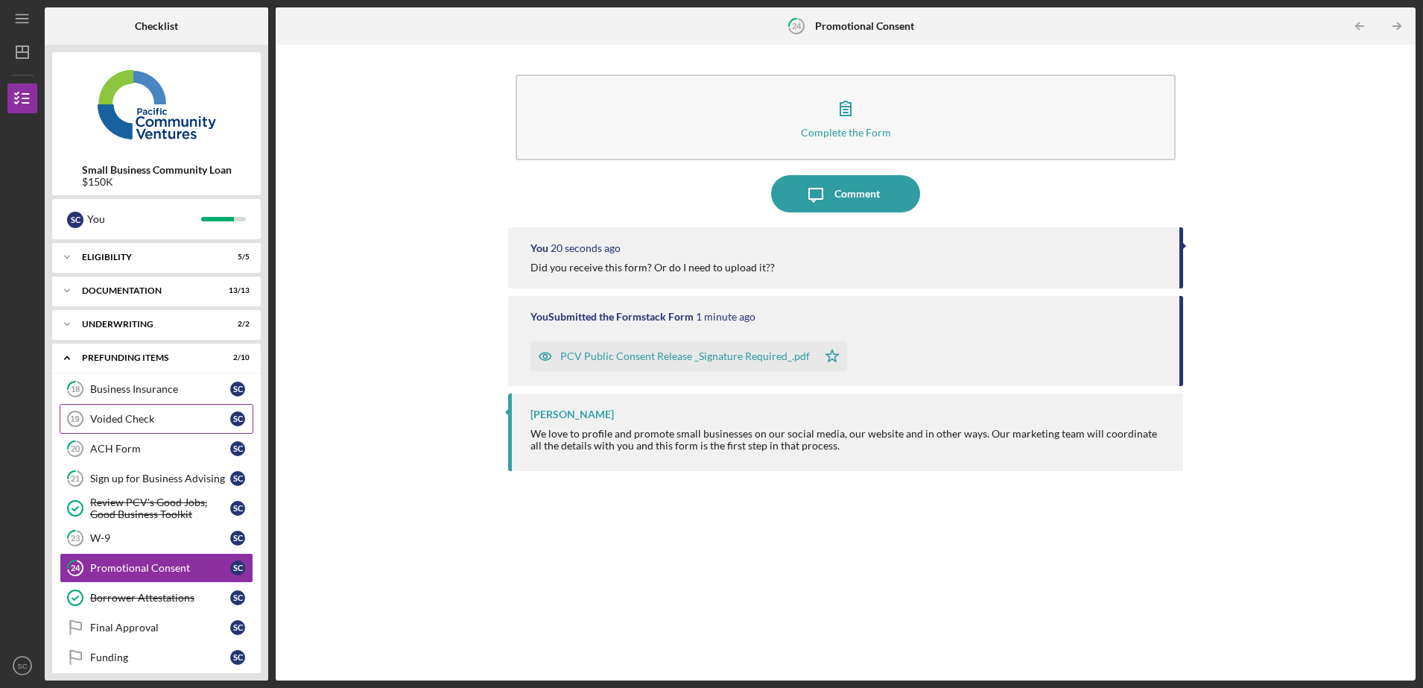
click at [161, 419] on div "Voided Check" at bounding box center [160, 419] width 140 height 12
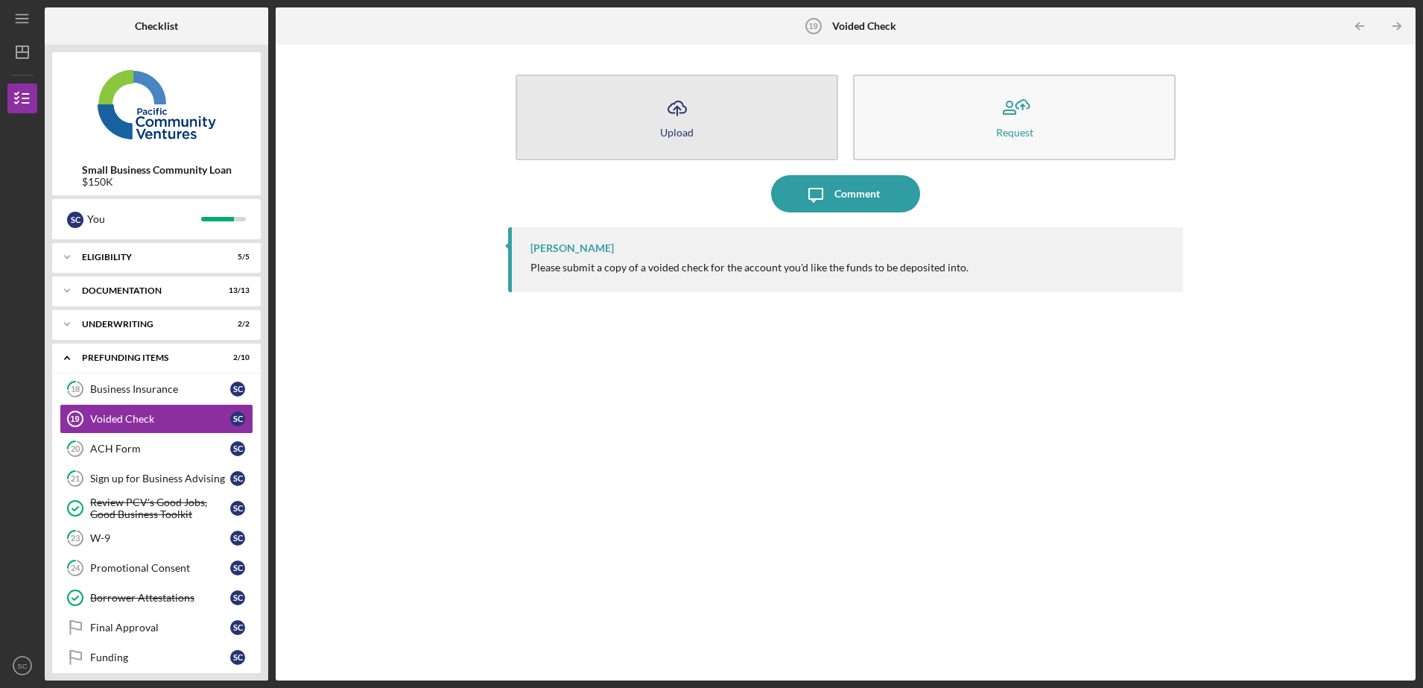
click at [745, 116] on button "Icon/Upload Upload" at bounding box center [677, 118] width 323 height 86
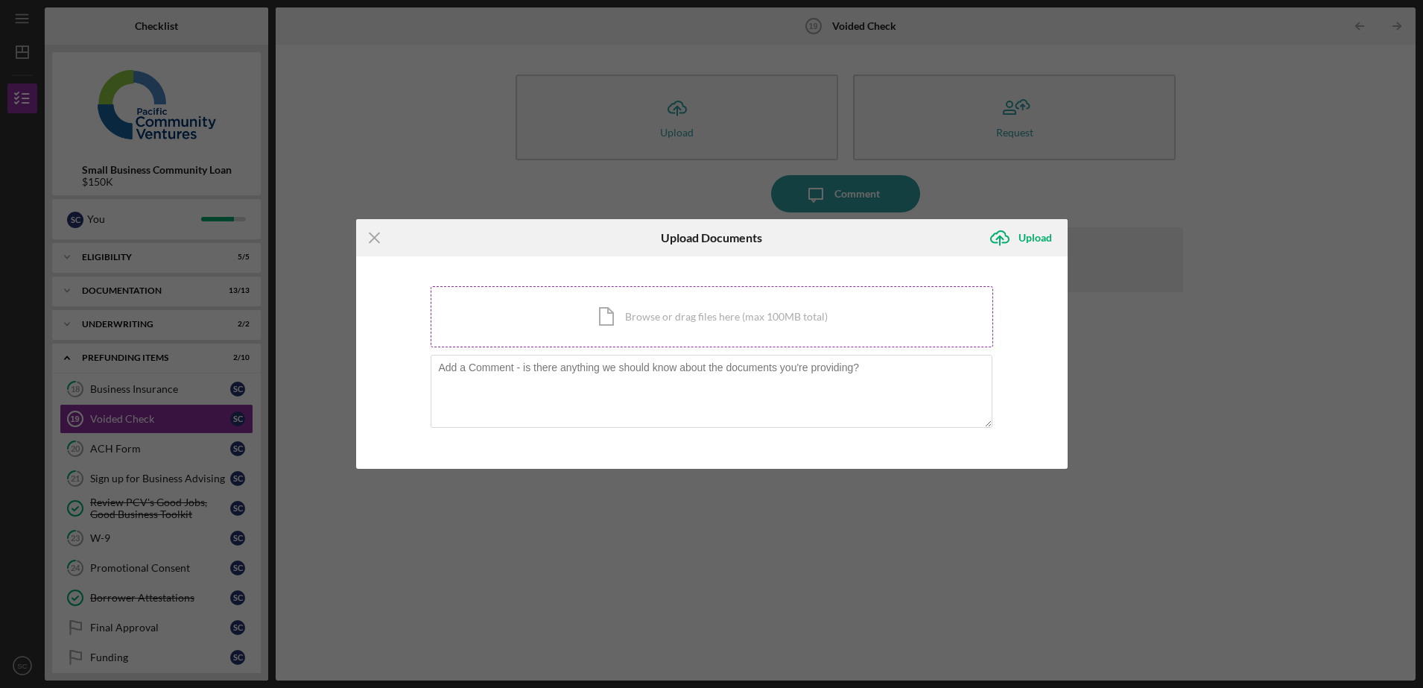
click at [668, 331] on div "Icon/Document Browse or drag files here (max 100MB total) Tap to choose files o…" at bounding box center [712, 316] width 563 height 61
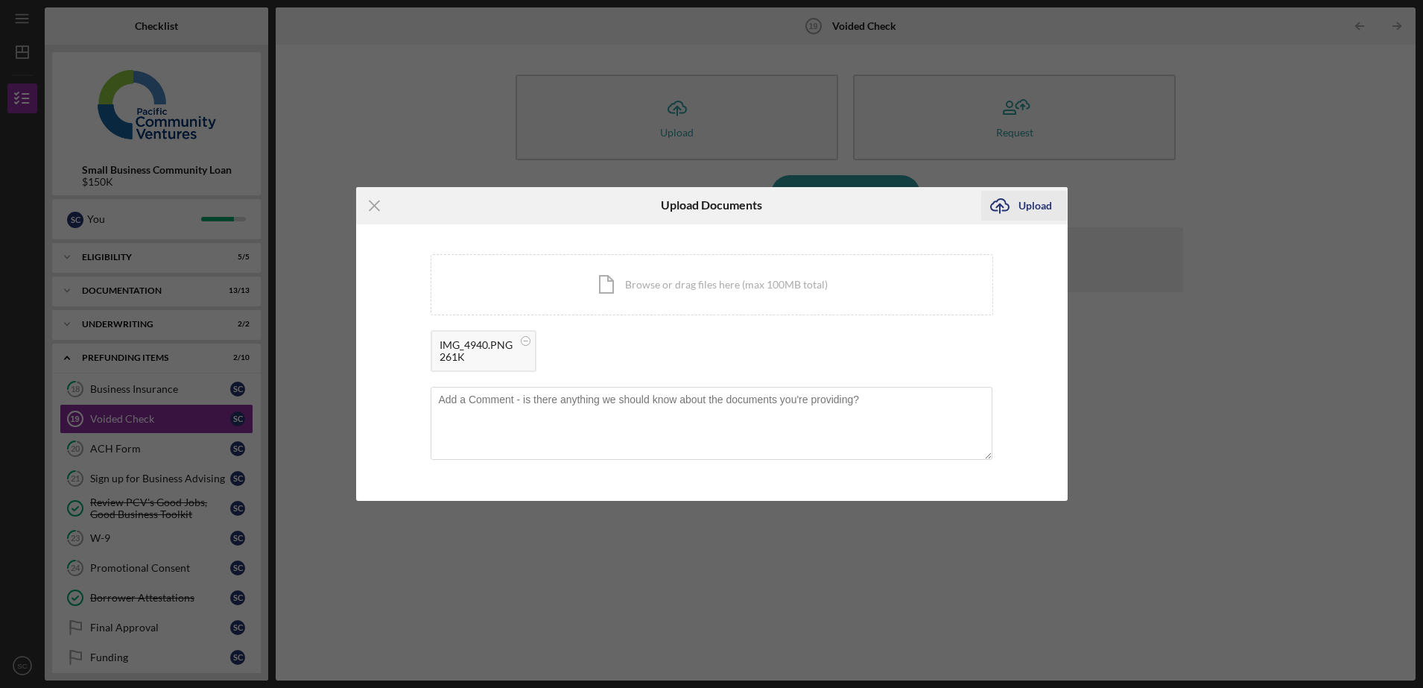
click at [1027, 208] on div "Upload" at bounding box center [1036, 206] width 34 height 30
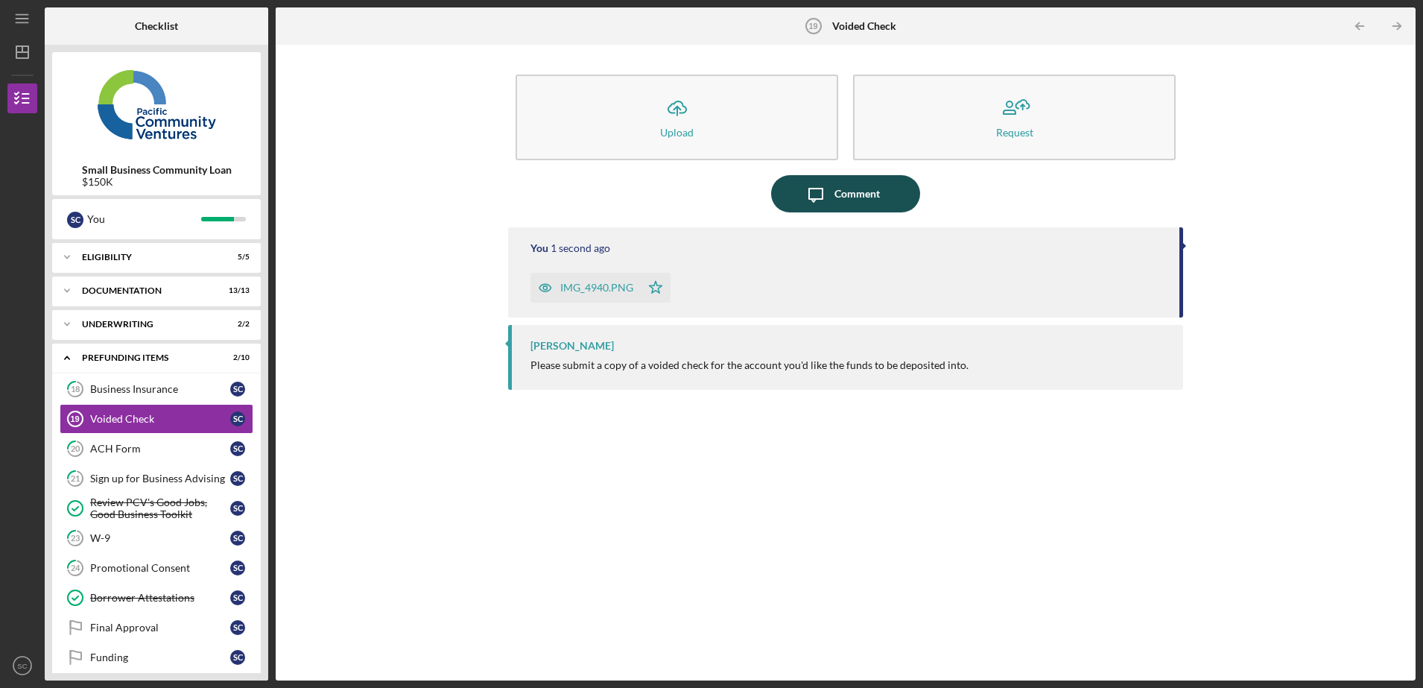
click at [827, 197] on icon "Icon/Message" at bounding box center [815, 193] width 37 height 37
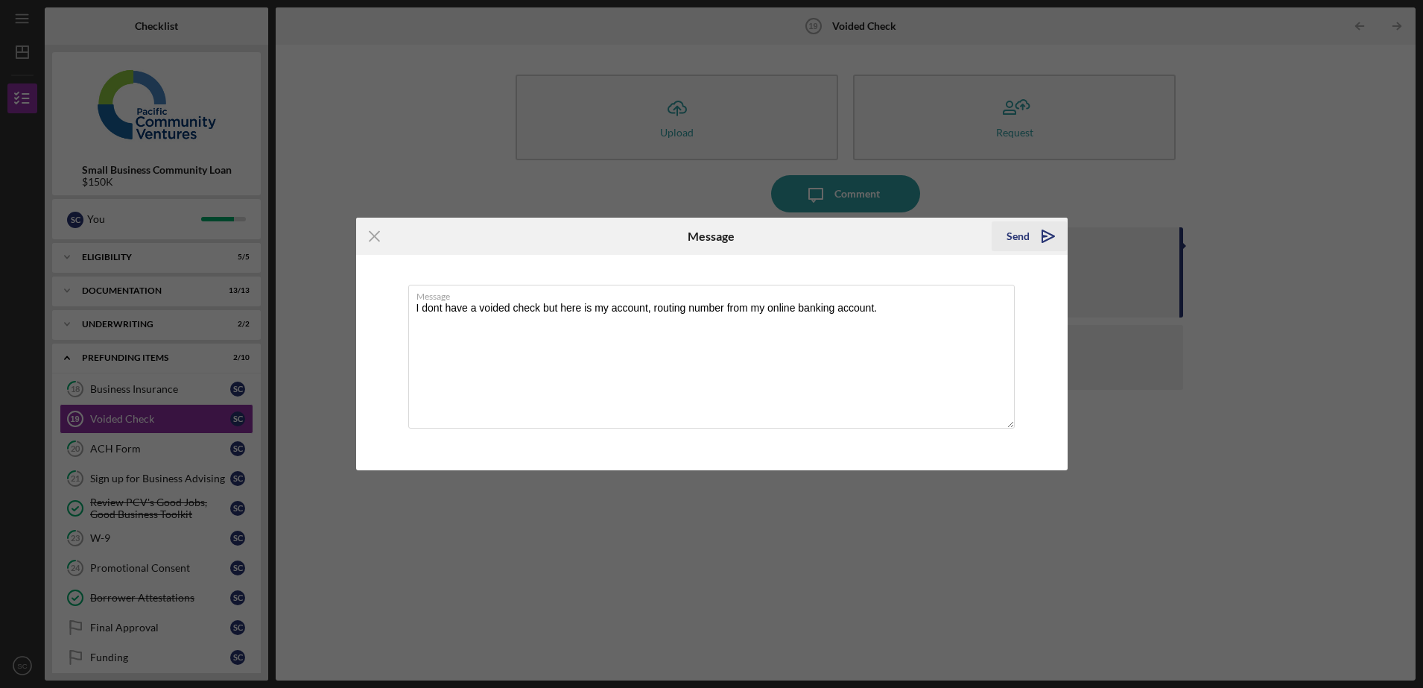
type textarea "I dont have a voided check but here is my account, routing number from my onlin…"
click at [1045, 230] on icon "Icon/icon-invite-send" at bounding box center [1048, 236] width 37 height 37
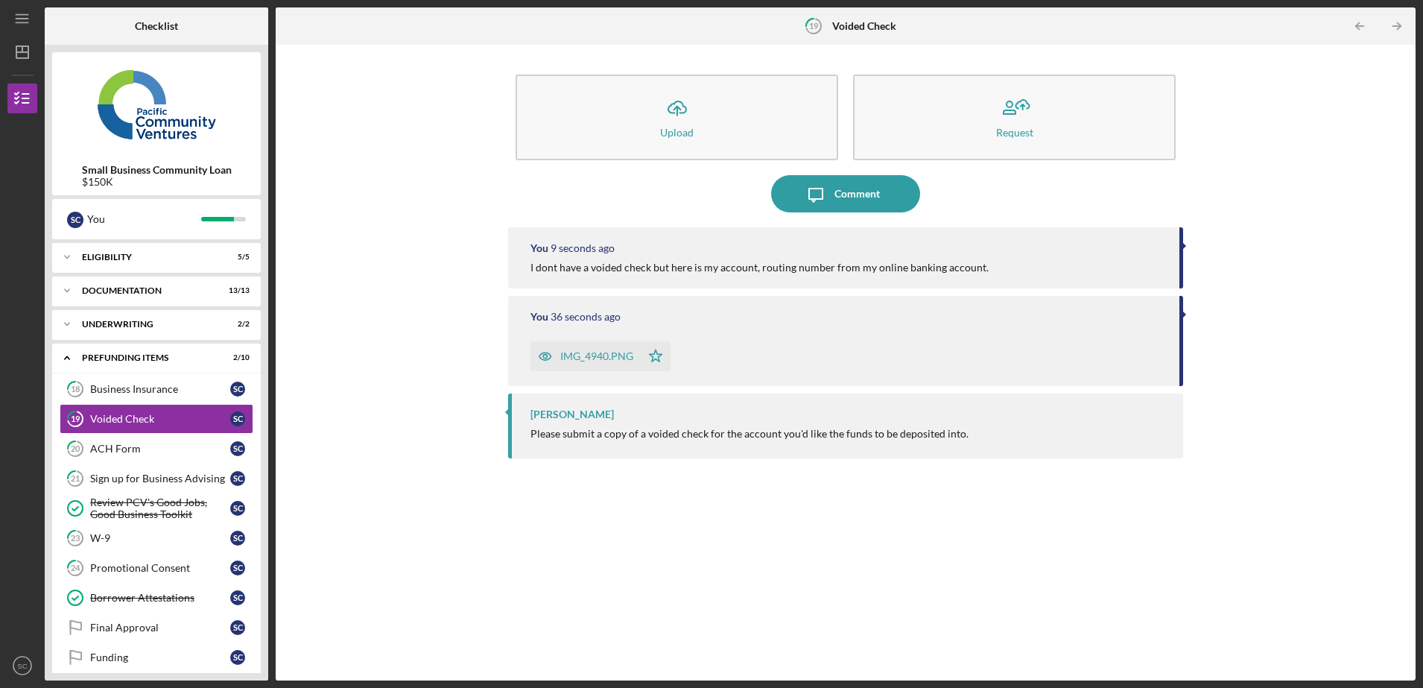
drag, startPoint x: 264, startPoint y: 218, endPoint x: 264, endPoint y: 433, distance: 215.3
click at [264, 433] on div "Small Business Community Loan $150K S C You Icon/Expander Eligibility 5 / 5 Ico…" at bounding box center [157, 363] width 224 height 636
click at [148, 626] on div "Final Approval" at bounding box center [160, 627] width 140 height 12
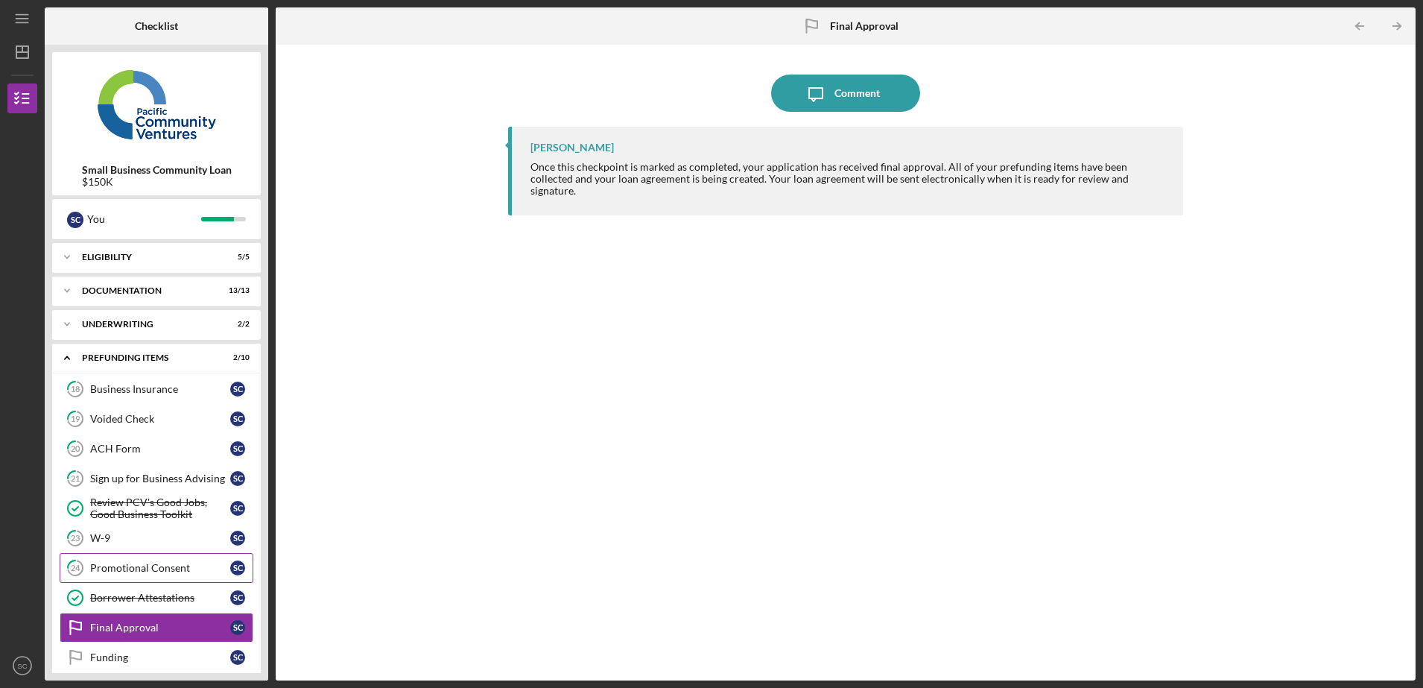
click at [151, 570] on div "Promotional Consent" at bounding box center [160, 568] width 140 height 12
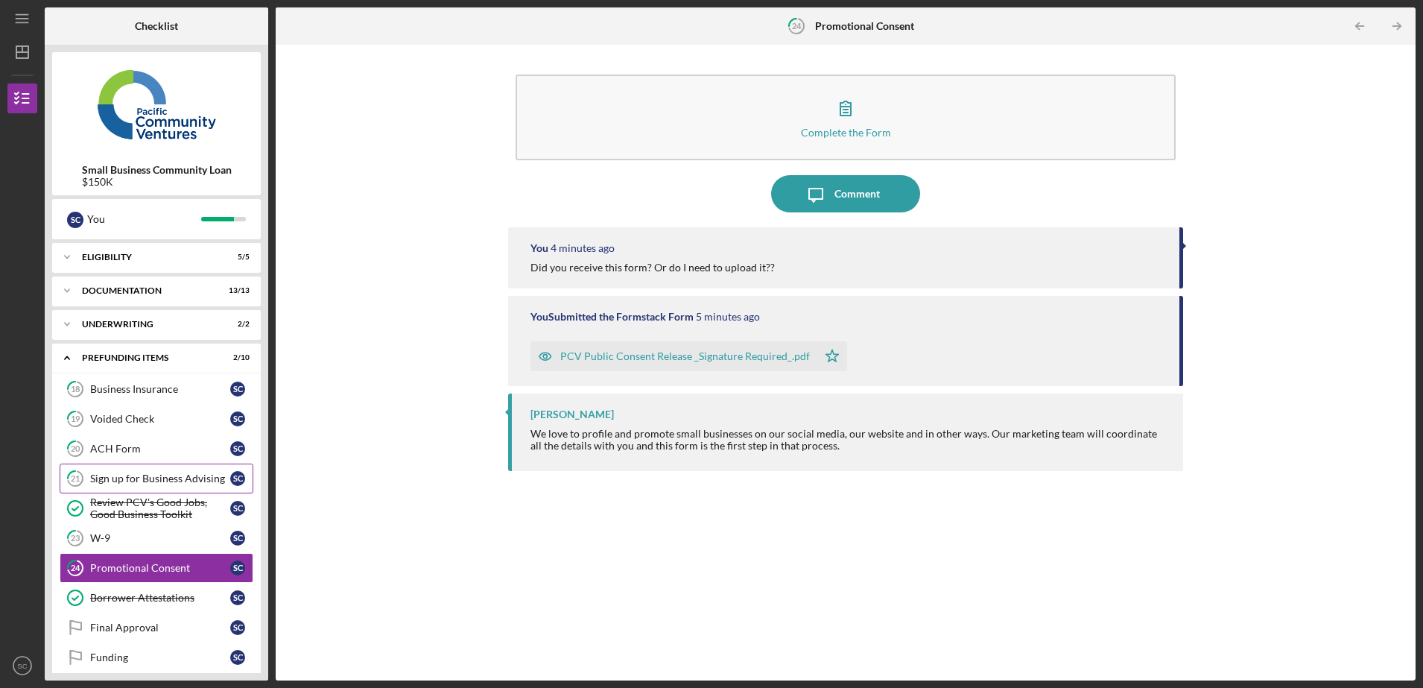
click at [133, 469] on link "21 Sign up for Business Advising S C" at bounding box center [157, 478] width 194 height 30
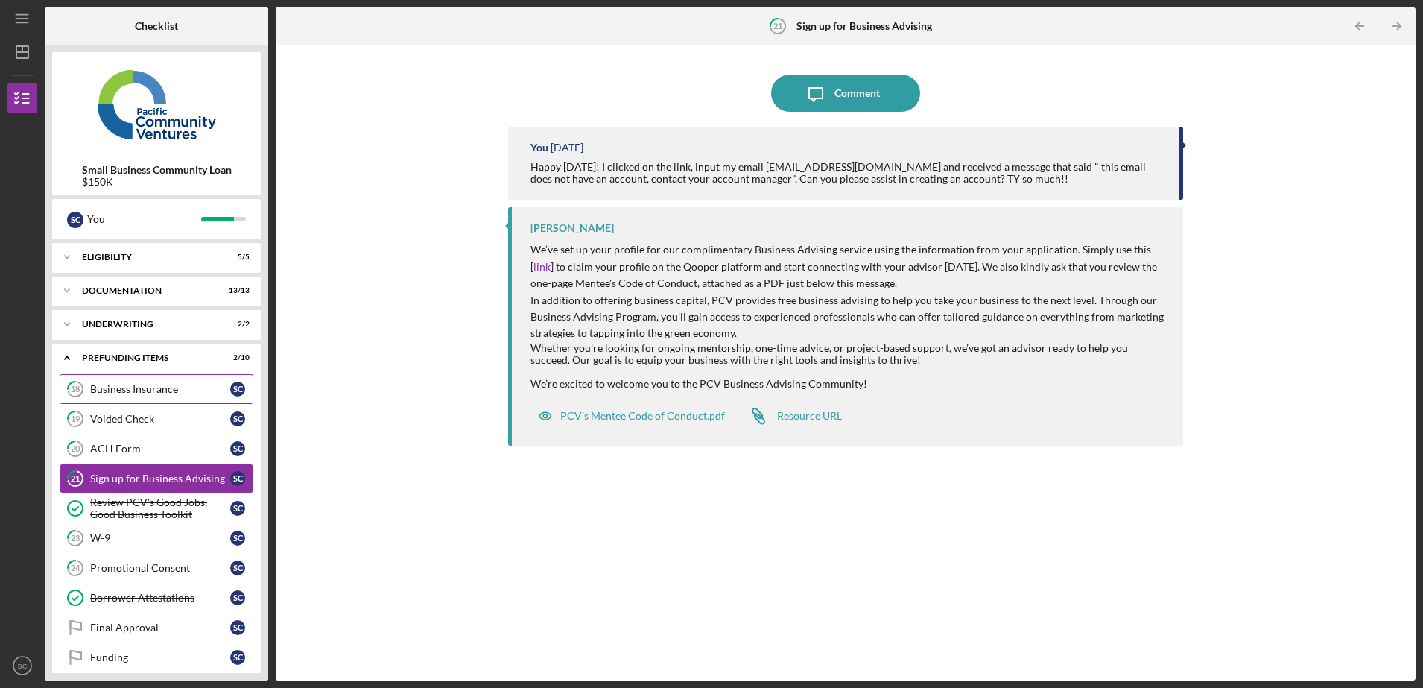
click at [126, 398] on link "18 Business Insurance S C" at bounding box center [157, 389] width 194 height 30
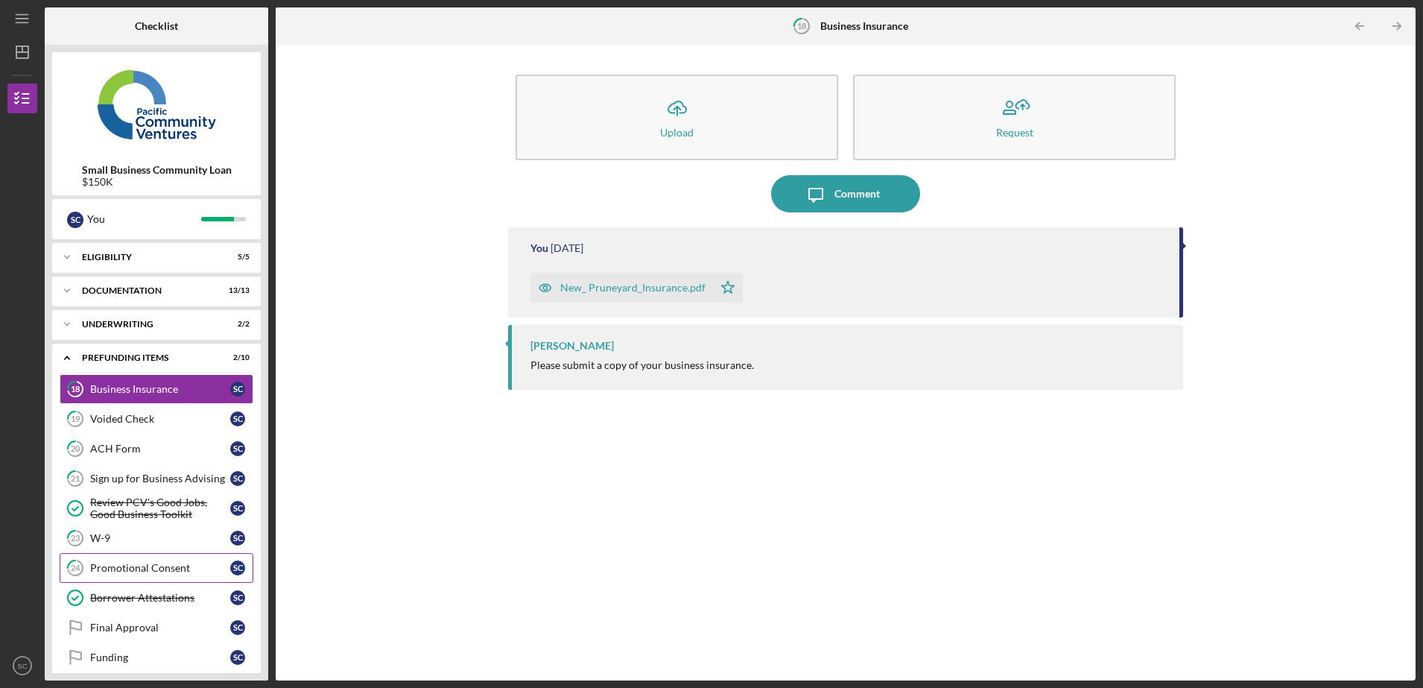
click at [142, 575] on link "24 Promotional Consent S C" at bounding box center [157, 568] width 194 height 30
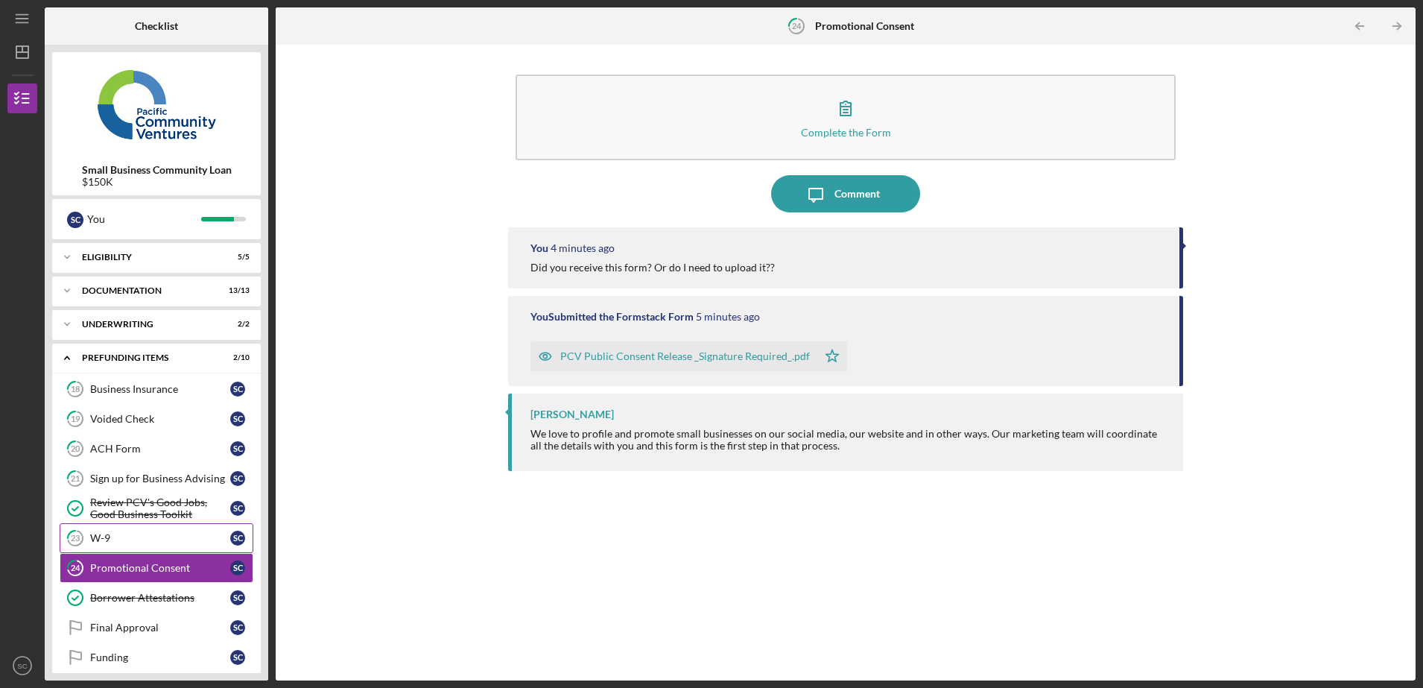
click at [146, 526] on link "23 W-9 S C" at bounding box center [157, 538] width 194 height 30
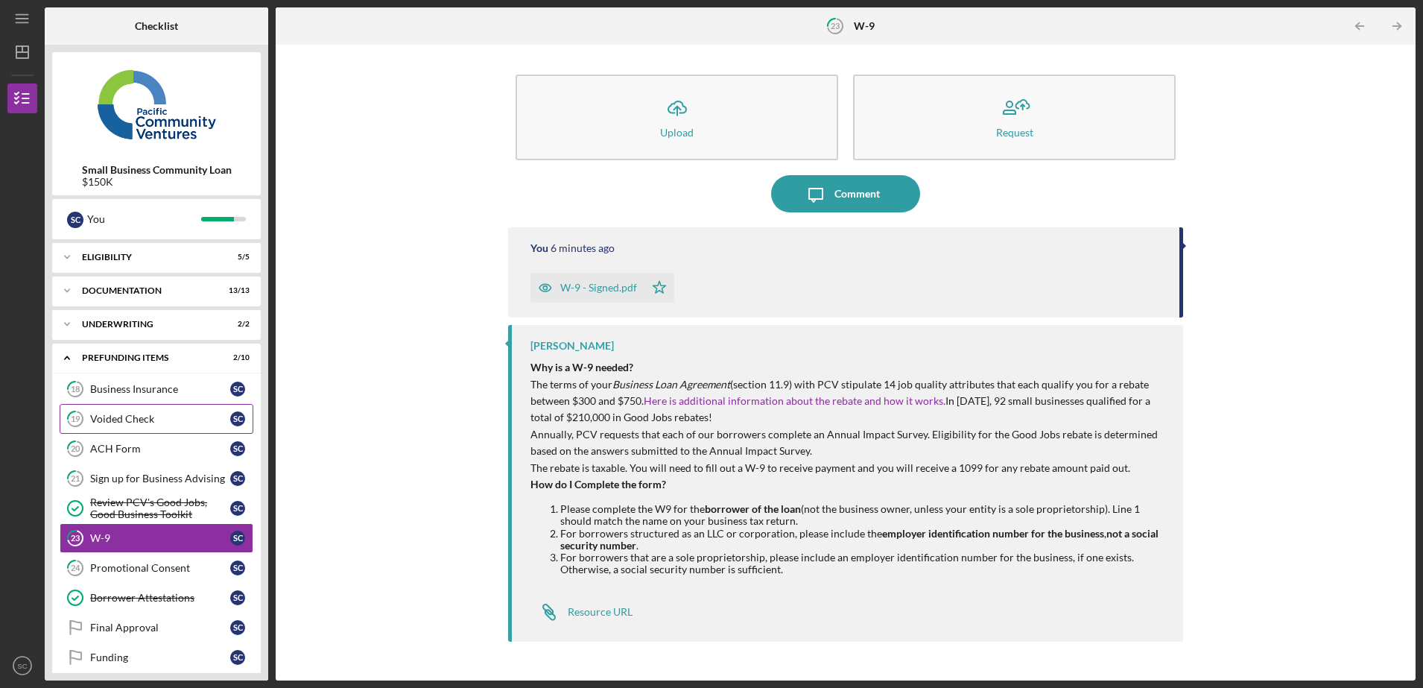
click at [147, 423] on div "Voided Check" at bounding box center [160, 419] width 140 height 12
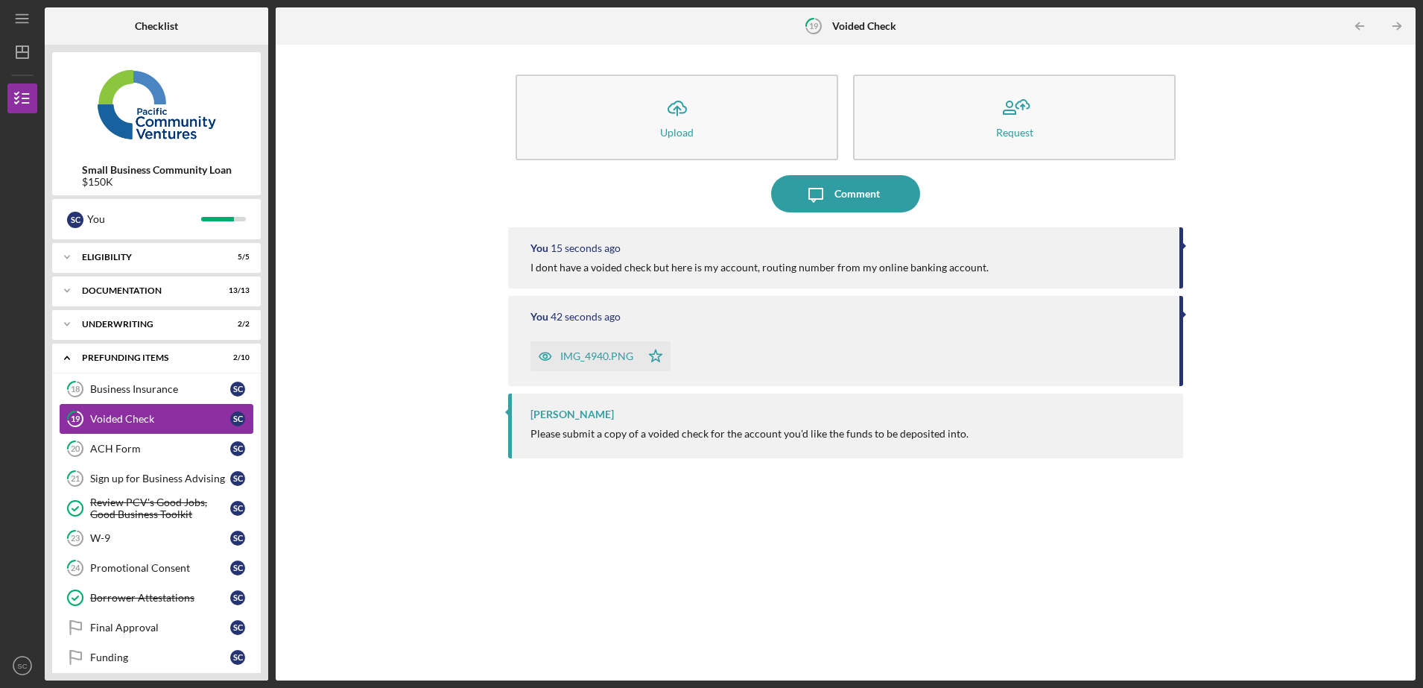
click at [148, 404] on link "19 Voided Check S C" at bounding box center [157, 419] width 194 height 30
